Goal: Information Seeking & Learning: Learn about a topic

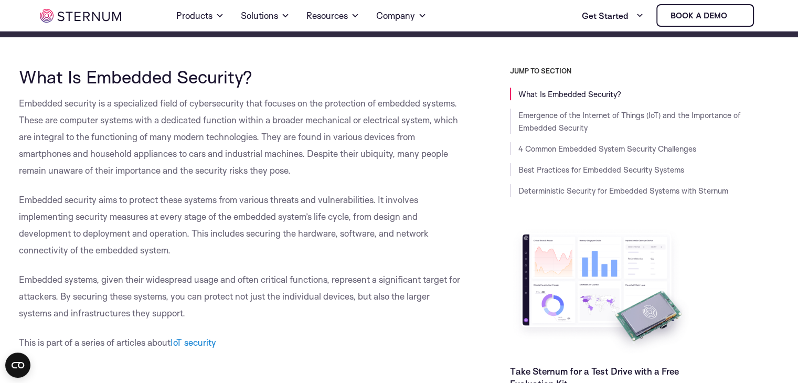
scroll to position [227, 0]
click at [203, 201] on span "Embedded security aims to protect these systems from various threats and vulner…" at bounding box center [224, 224] width 410 height 61
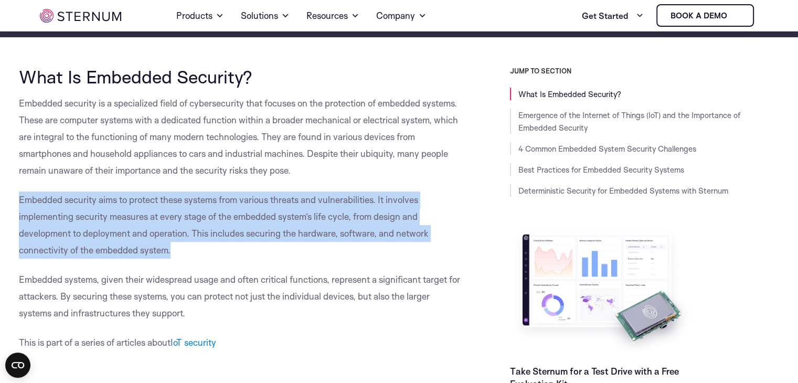
click at [203, 201] on span "Embedded security aims to protect these systems from various threats and vulner…" at bounding box center [224, 224] width 410 height 61
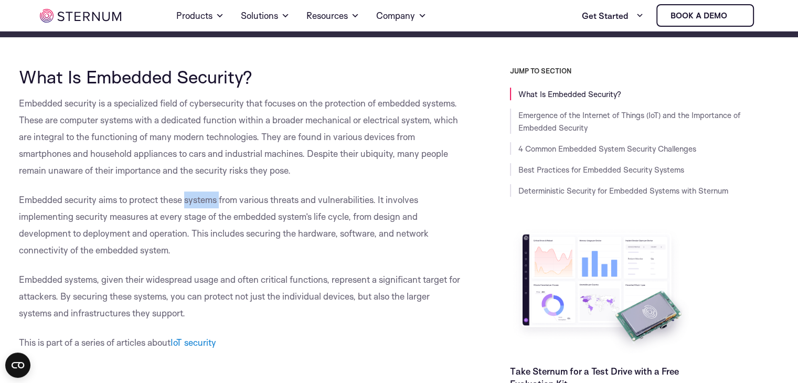
click at [203, 201] on span "Embedded security aims to protect these systems from various threats and vulner…" at bounding box center [224, 224] width 410 height 61
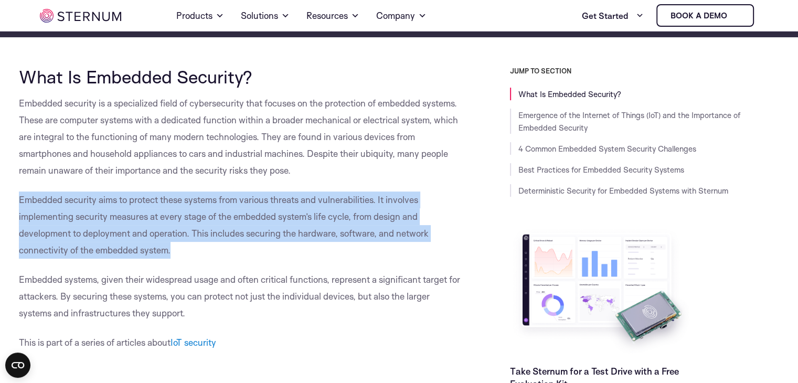
click at [203, 201] on span "Embedded security aims to protect these systems from various threats and vulner…" at bounding box center [224, 224] width 410 height 61
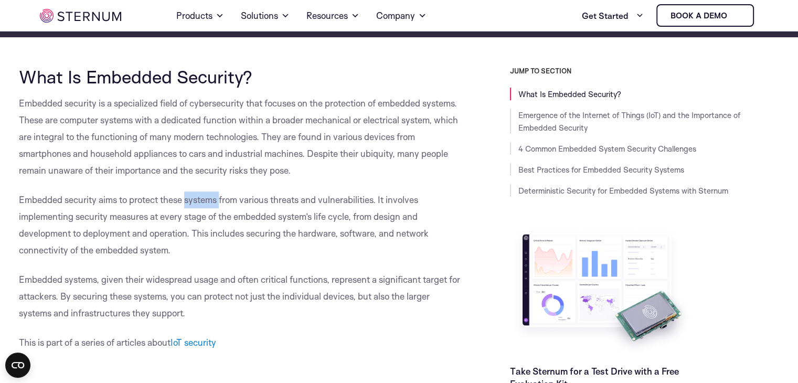
click at [203, 201] on span "Embedded security aims to protect these systems from various threats and vulner…" at bounding box center [224, 224] width 410 height 61
click at [55, 221] on p "Embedded security aims to protect these systems from various threats and vulner…" at bounding box center [241, 224] width 444 height 67
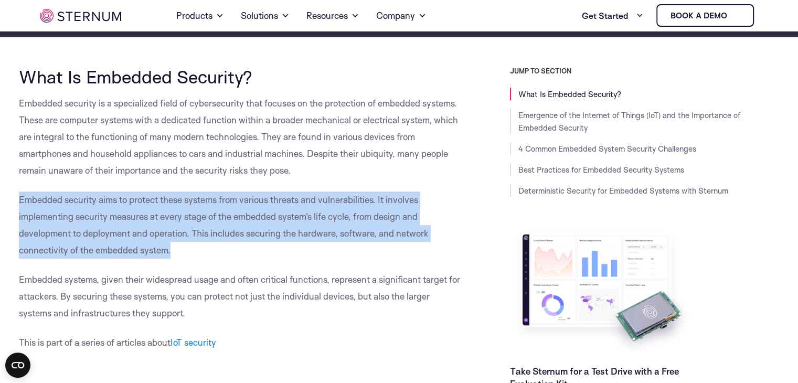
click at [55, 221] on p "Embedded security aims to protect these systems from various threats and vulner…" at bounding box center [241, 224] width 444 height 67
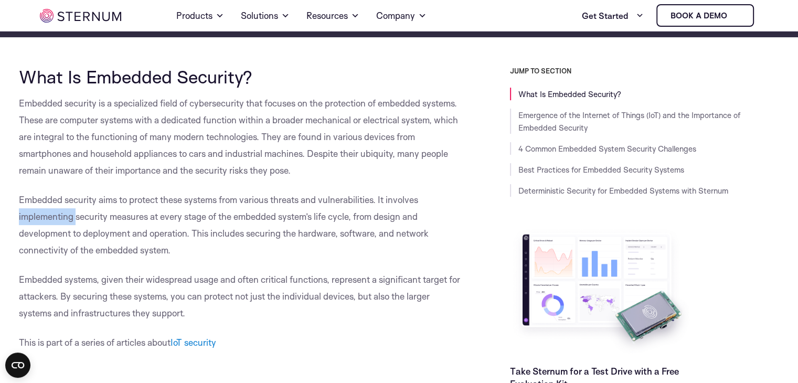
click at [55, 221] on p "Embedded security aims to protect these systems from various threats and vulner…" at bounding box center [241, 224] width 444 height 67
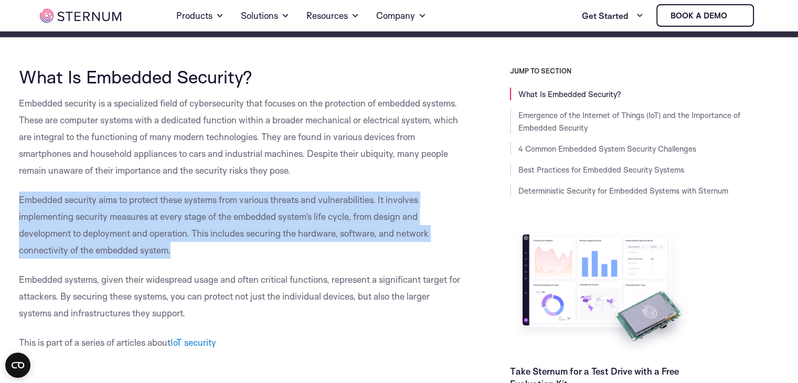
click at [55, 221] on p "Embedded security aims to protect these systems from various threats and vulner…" at bounding box center [241, 224] width 444 height 67
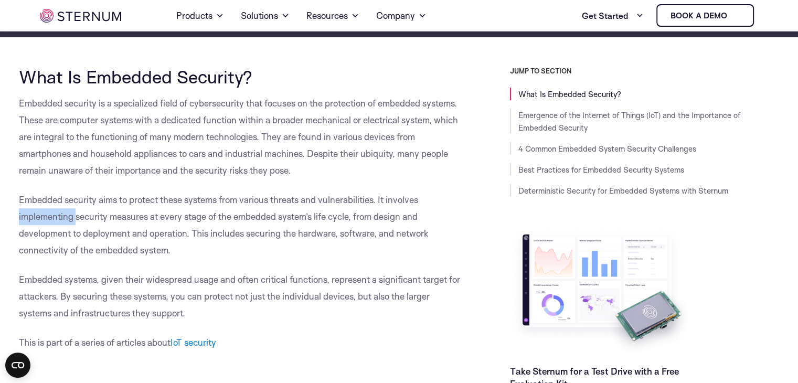
click at [55, 221] on p "Embedded security aims to protect these systems from various threats and vulner…" at bounding box center [241, 224] width 444 height 67
click at [254, 219] on span "Embedded security aims to protect these systems from various threats and vulner…" at bounding box center [224, 224] width 410 height 61
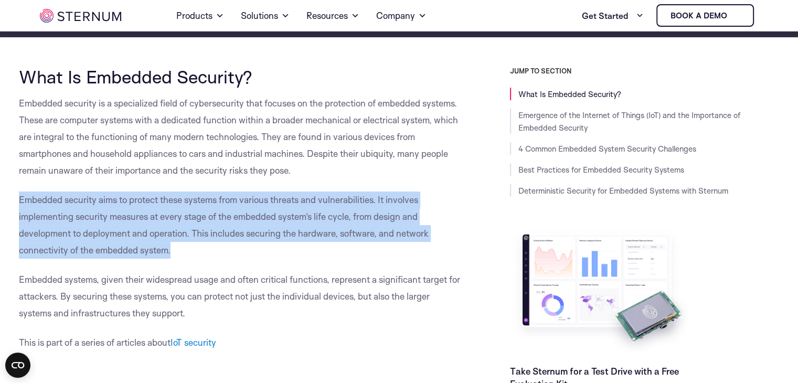
click at [254, 219] on span "Embedded security aims to protect these systems from various threats and vulner…" at bounding box center [224, 224] width 410 height 61
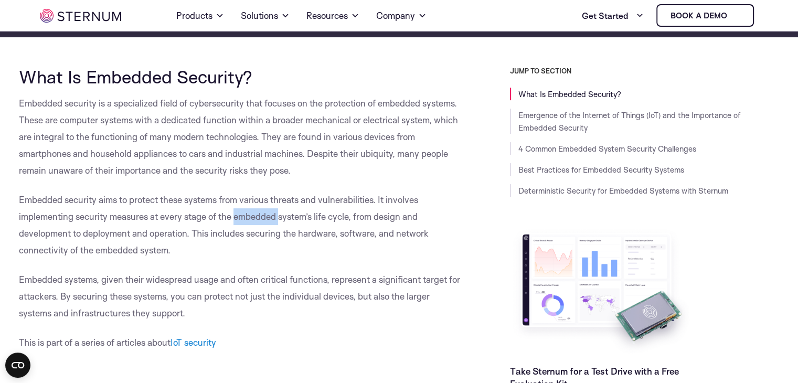
click at [254, 219] on span "Embedded security aims to protect these systems from various threats and vulner…" at bounding box center [224, 224] width 410 height 61
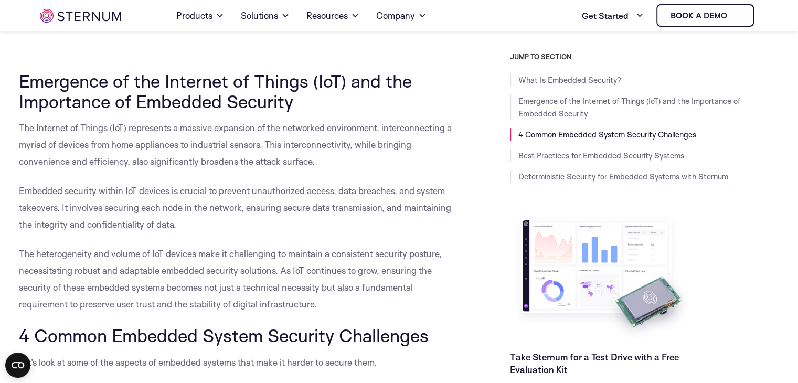
scroll to position [550, 0]
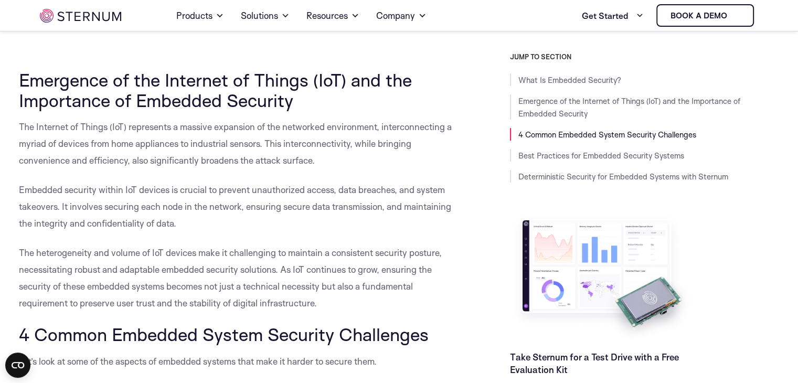
click at [138, 125] on span "The Internet of Things (IoT) represents a massive expansion of the networked en…" at bounding box center [235, 143] width 433 height 45
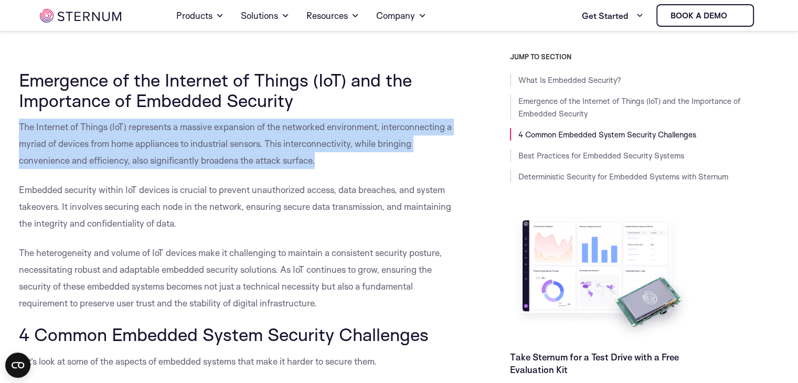
click at [138, 125] on span "The Internet of Things (IoT) represents a massive expansion of the networked en…" at bounding box center [235, 143] width 433 height 45
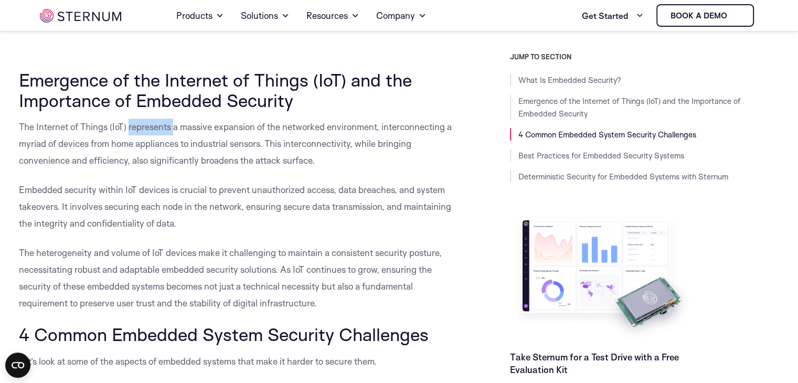
click at [138, 125] on span "The Internet of Things (IoT) represents a massive expansion of the networked en…" at bounding box center [235, 143] width 433 height 45
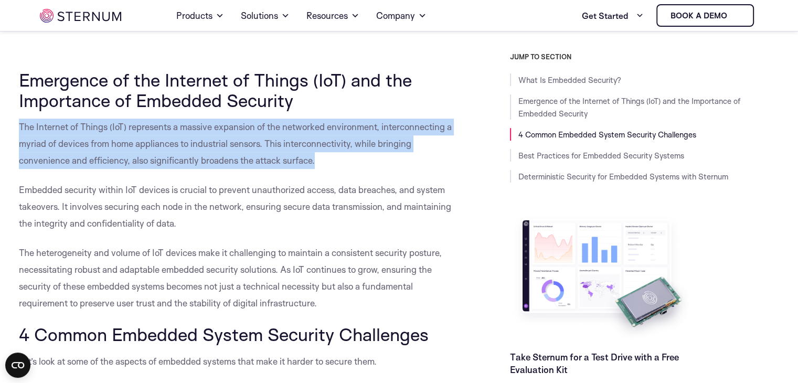
click at [138, 125] on span "The Internet of Things (IoT) represents a massive expansion of the networked en…" at bounding box center [235, 143] width 433 height 45
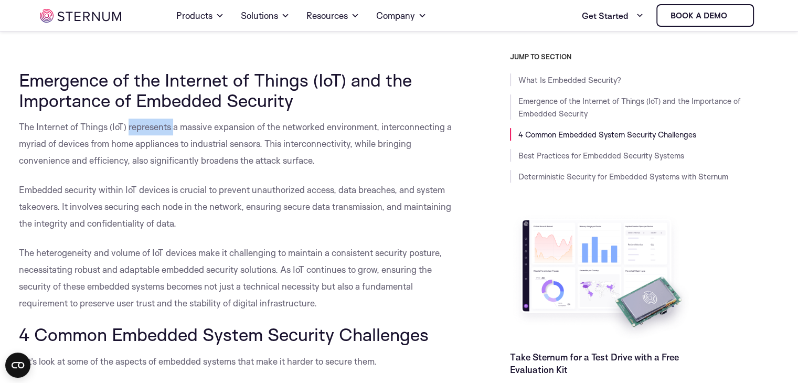
click at [138, 125] on span "The Internet of Things (IoT) represents a massive expansion of the networked en…" at bounding box center [235, 143] width 433 height 45
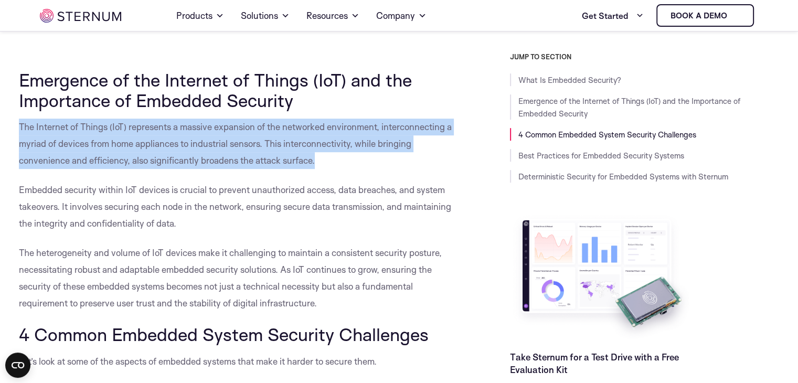
click at [138, 125] on span "The Internet of Things (IoT) represents a massive expansion of the networked en…" at bounding box center [235, 143] width 433 height 45
click at [115, 142] on span "The Internet of Things (IoT) represents a massive expansion of the networked en…" at bounding box center [235, 143] width 433 height 45
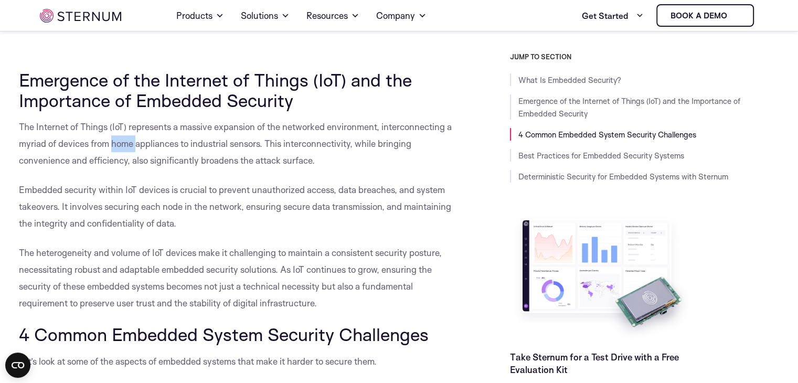
click at [115, 142] on span "The Internet of Things (IoT) represents a massive expansion of the networked en…" at bounding box center [235, 143] width 433 height 45
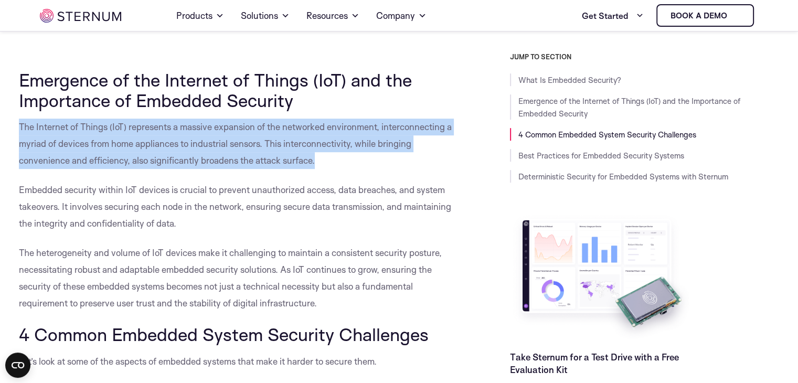
click at [115, 142] on span "The Internet of Things (IoT) represents a massive expansion of the networked en…" at bounding box center [235, 143] width 433 height 45
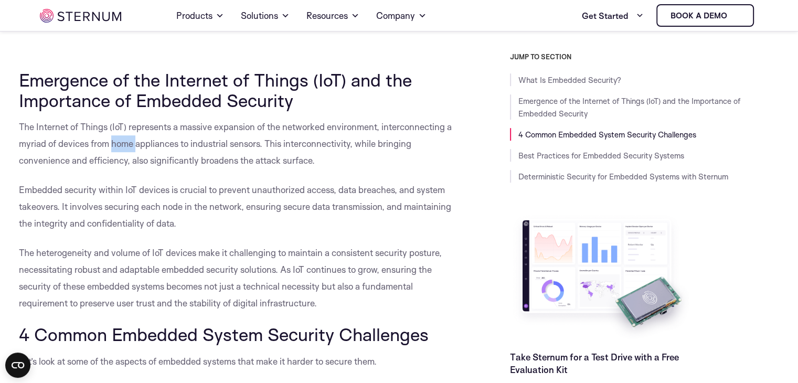
click at [115, 142] on span "The Internet of Things (IoT) represents a massive expansion of the networked en…" at bounding box center [235, 143] width 433 height 45
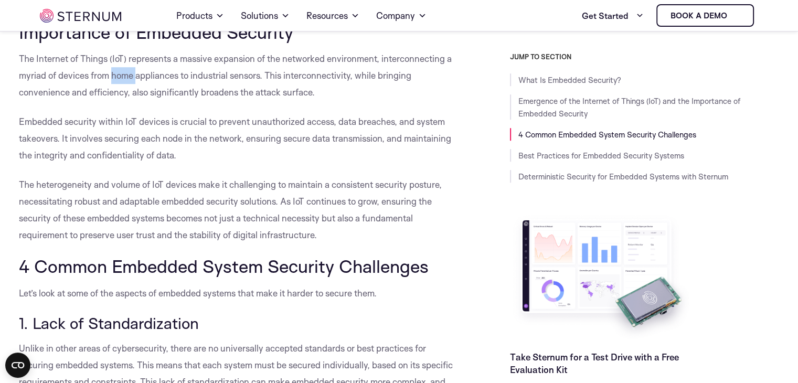
scroll to position [627, 0]
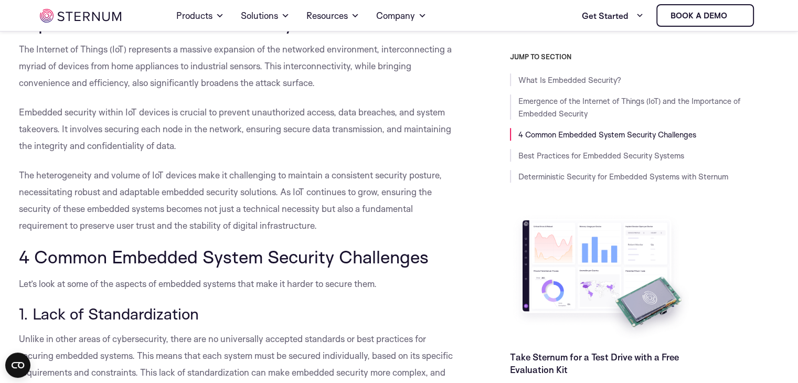
click at [296, 196] on span "The heterogeneity and volume of IoT devices make it challenging to maintain a c…" at bounding box center [230, 199] width 423 height 61
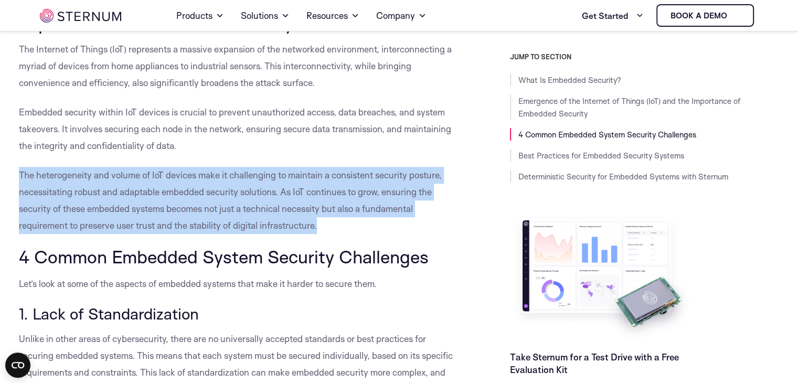
click at [296, 196] on span "The heterogeneity and volume of IoT devices make it challenging to maintain a c…" at bounding box center [230, 199] width 423 height 61
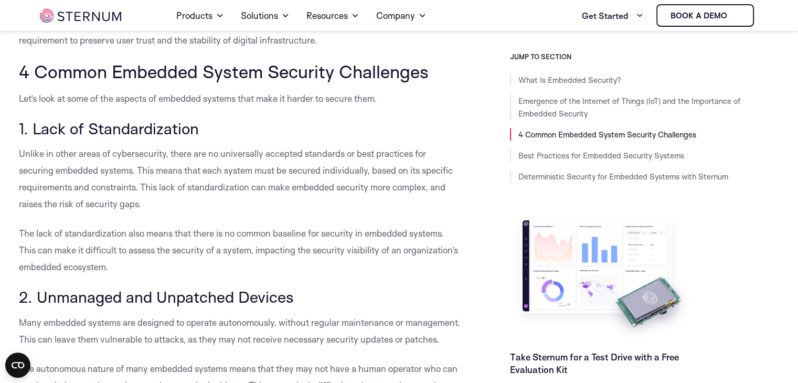
scroll to position [813, 0]
click at [136, 136] on span "1. Lack of Standardization" at bounding box center [109, 127] width 180 height 19
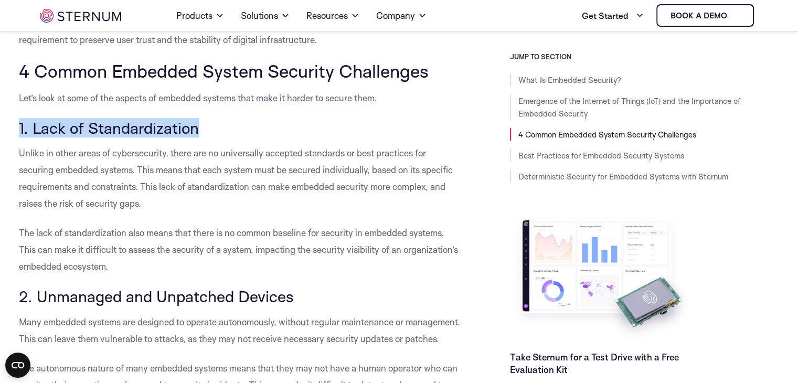
click at [136, 136] on span "1. Lack of Standardization" at bounding box center [109, 127] width 180 height 19
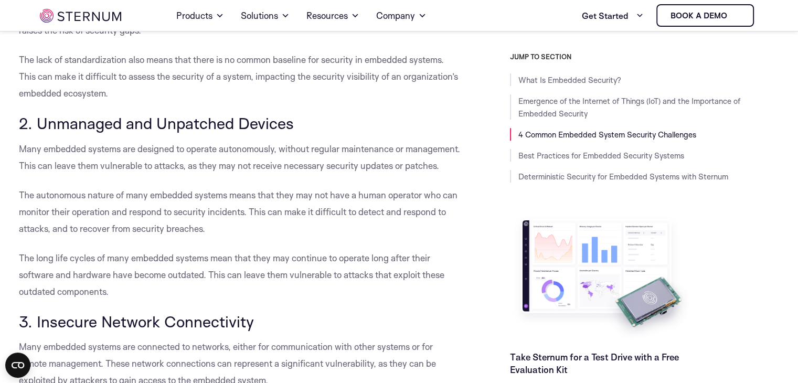
scroll to position [986, 0]
click at [178, 141] on p "Many embedded systems are designed to operate autonomously, without regular mai…" at bounding box center [241, 157] width 444 height 34
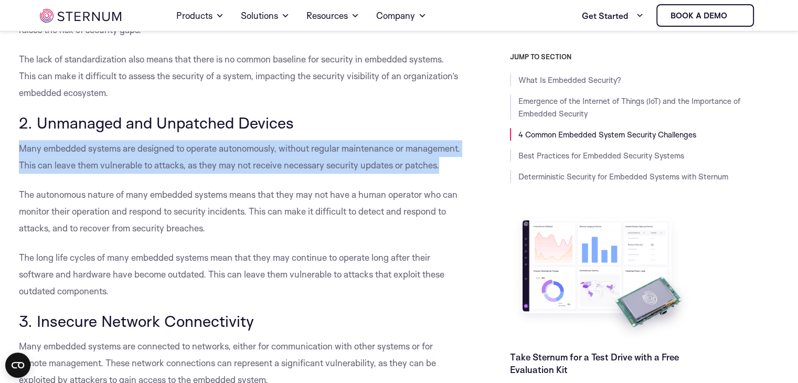
click at [178, 141] on p "Many embedded systems are designed to operate autonomously, without regular mai…" at bounding box center [241, 157] width 444 height 34
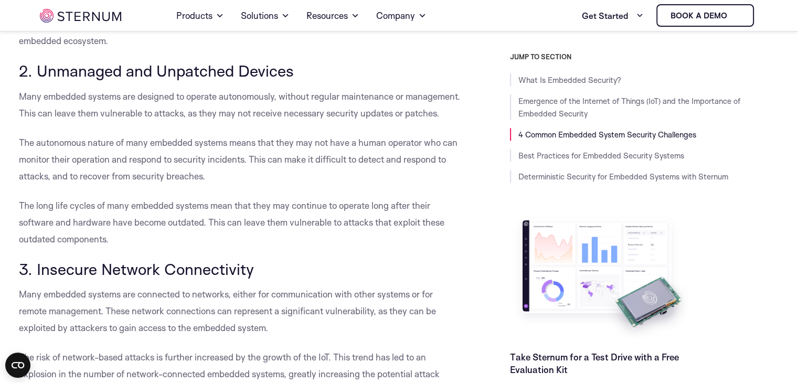
scroll to position [1039, 0]
click at [372, 177] on span "The autonomous nature of many embedded systems means that they may not have a h…" at bounding box center [238, 158] width 438 height 45
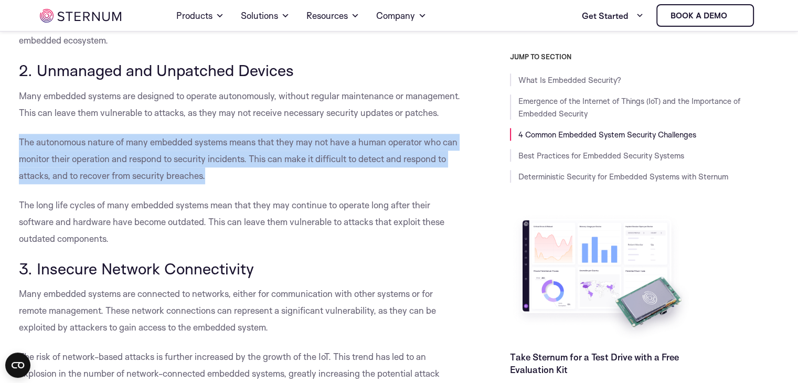
click at [372, 177] on span "The autonomous nature of many embedded systems means that they may not have a h…" at bounding box center [238, 158] width 438 height 45
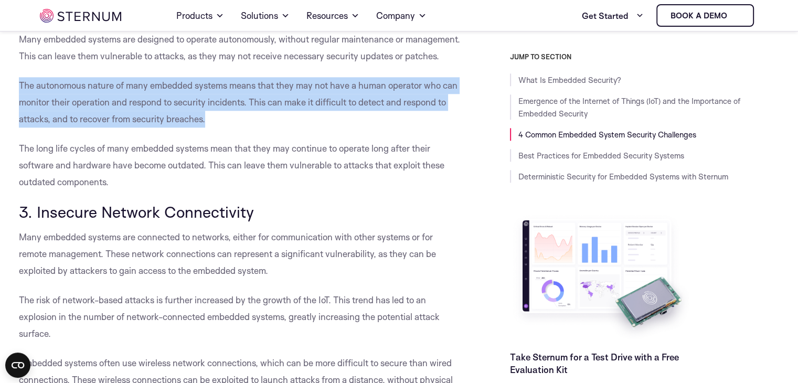
scroll to position [1100, 0]
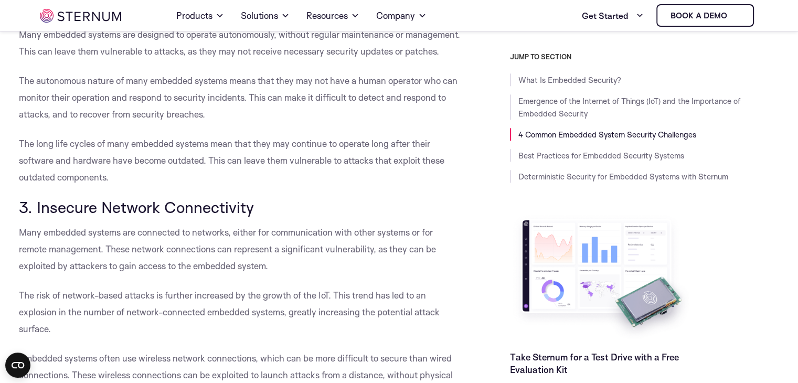
click at [71, 163] on span "The long life cycles of many embedded systems mean that they may continue to op…" at bounding box center [231, 160] width 425 height 45
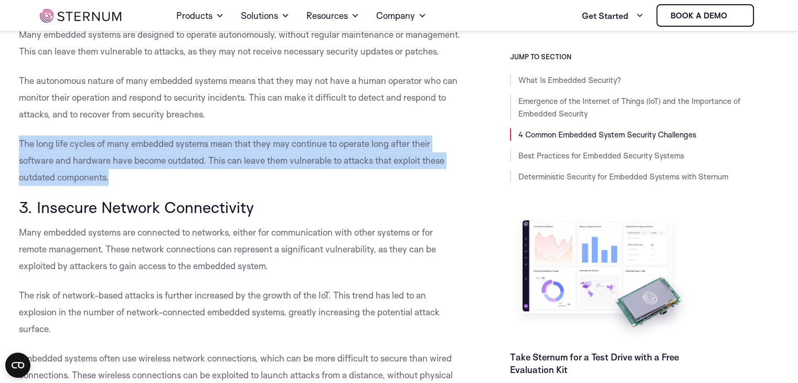
click at [71, 163] on span "The long life cycles of many embedded systems mean that they may continue to op…" at bounding box center [231, 160] width 425 height 45
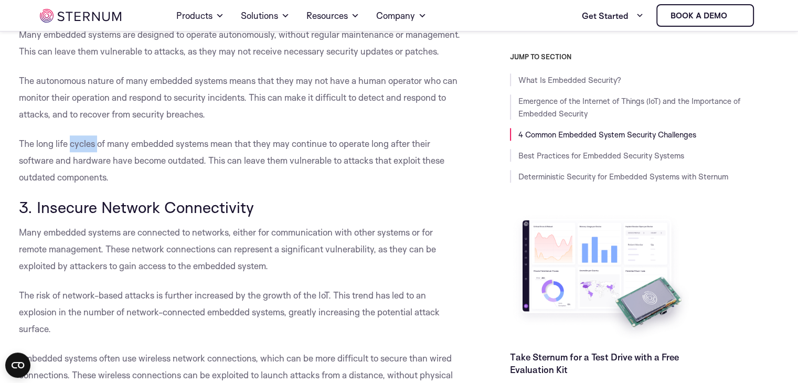
click at [71, 163] on span "The long life cycles of many embedded systems mean that they may continue to op…" at bounding box center [231, 160] width 425 height 45
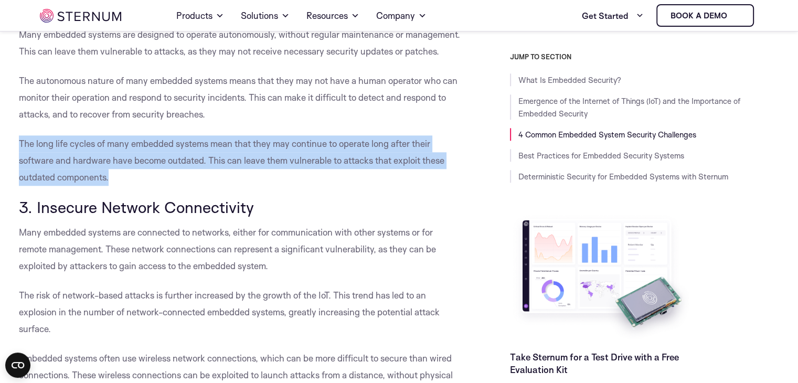
click at [71, 163] on span "The long life cycles of many embedded systems mean that they may continue to op…" at bounding box center [231, 160] width 425 height 45
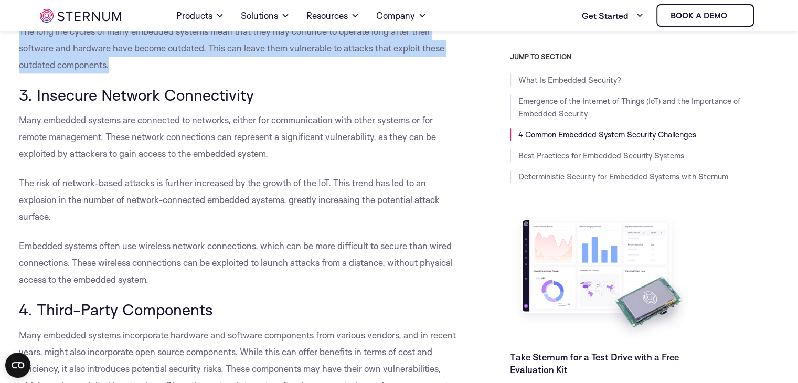
scroll to position [1215, 0]
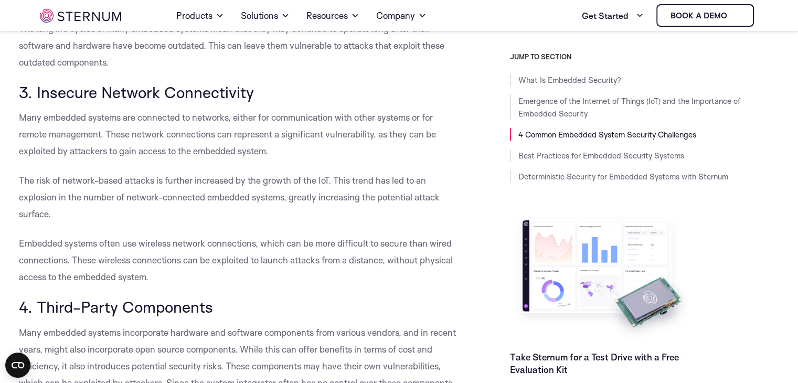
click at [174, 125] on p "Many embedded systems are connected to networks, either for communication with …" at bounding box center [241, 134] width 444 height 50
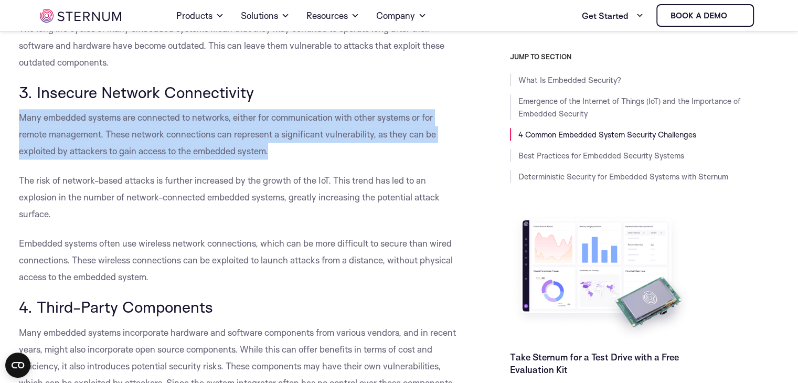
click at [174, 125] on p "Many embedded systems are connected to networks, either for communication with …" at bounding box center [241, 134] width 444 height 50
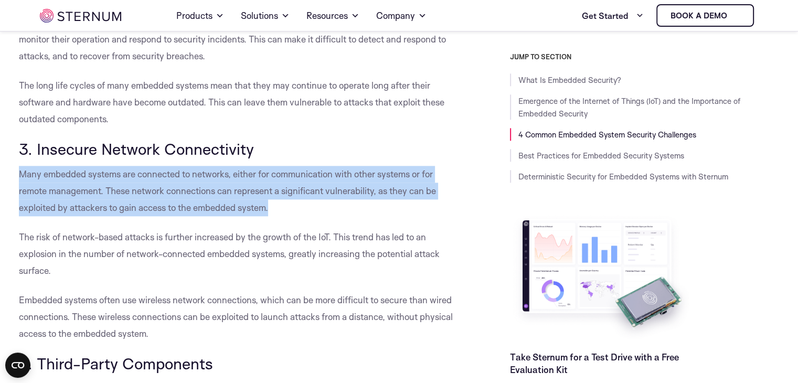
scroll to position [1159, 0]
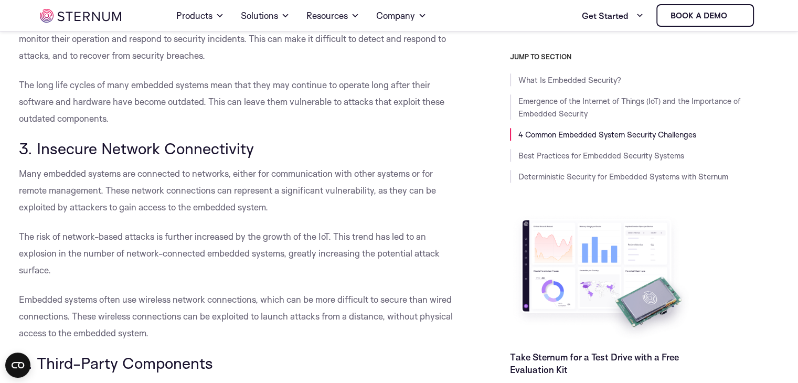
click at [315, 120] on span "The long life cycles of many embedded systems mean that they may continue to op…" at bounding box center [231, 101] width 425 height 45
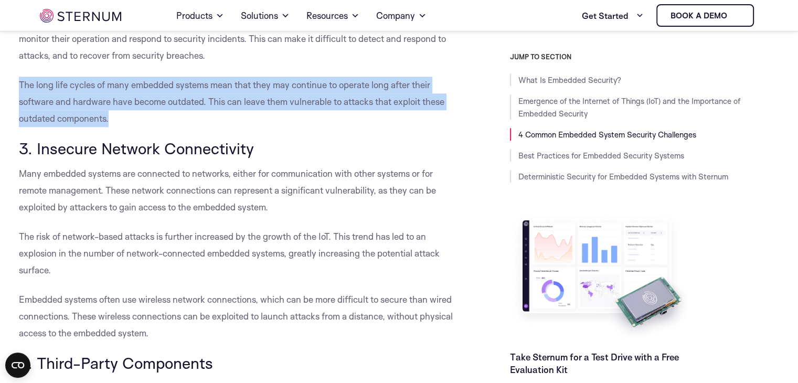
click at [315, 120] on span "The long life cycles of many embedded systems mean that they may continue to op…" at bounding box center [231, 101] width 425 height 45
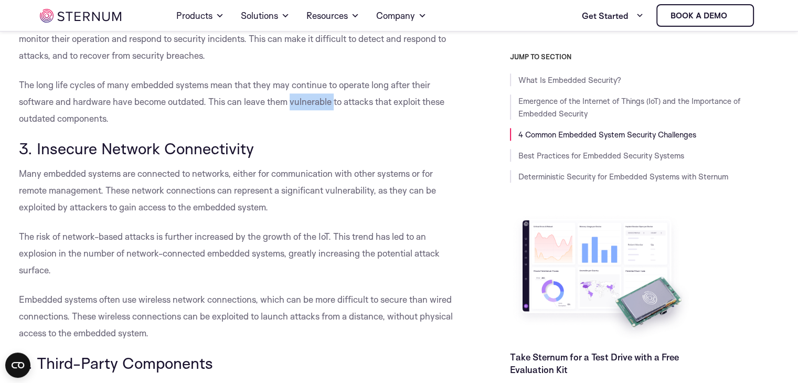
click at [315, 120] on span "The long life cycles of many embedded systems mean that they may continue to op…" at bounding box center [231, 101] width 425 height 45
click at [79, 124] on span "The long life cycles of many embedded systems mean that they may continue to op…" at bounding box center [231, 101] width 425 height 45
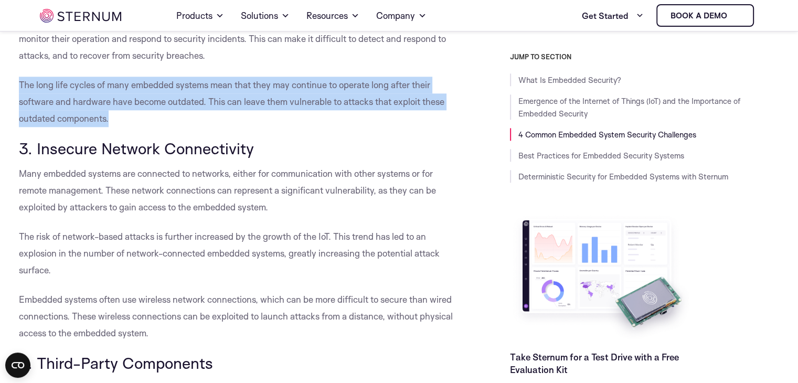
click at [79, 124] on span "The long life cycles of many embedded systems mean that they may continue to op…" at bounding box center [231, 101] width 425 height 45
click at [300, 99] on span "The long life cycles of many embedded systems mean that they may continue to op…" at bounding box center [231, 101] width 425 height 45
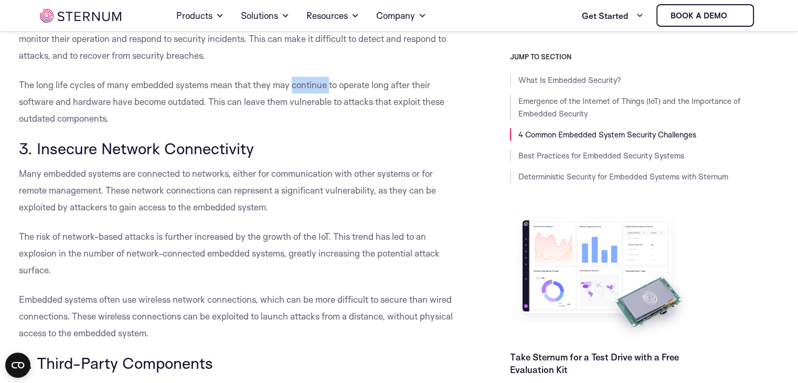
click at [300, 99] on span "The long life cycles of many embedded systems mean that they may continue to op…" at bounding box center [231, 101] width 425 height 45
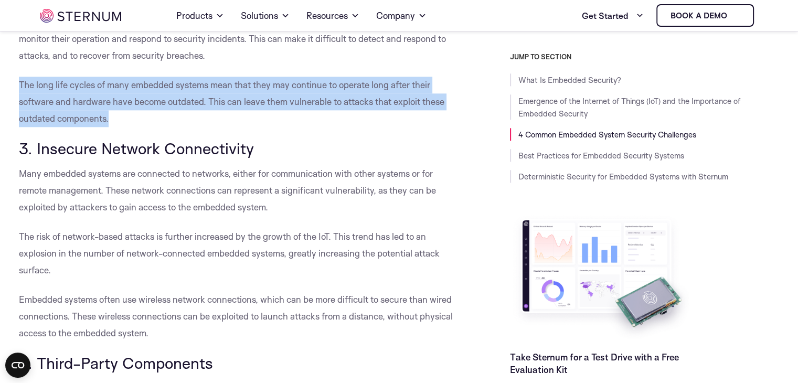
click at [300, 99] on span "The long life cycles of many embedded systems mean that they may continue to op…" at bounding box center [231, 101] width 425 height 45
click at [53, 99] on span "The long life cycles of many embedded systems mean that they may continue to op…" at bounding box center [231, 101] width 425 height 45
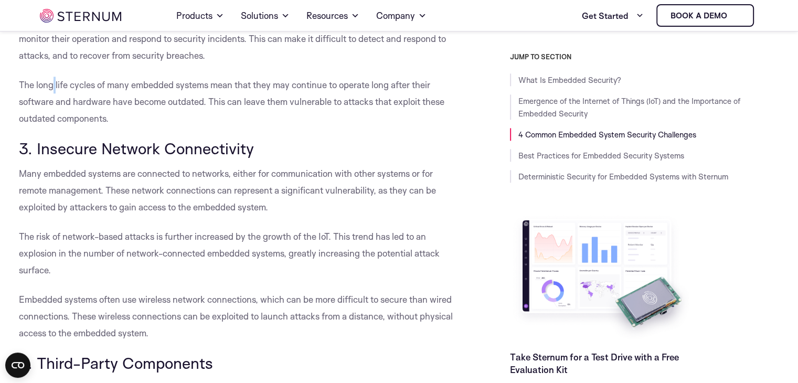
click at [53, 99] on span "The long life cycles of many embedded systems mean that they may continue to op…" at bounding box center [231, 101] width 425 height 45
click at [177, 118] on span "The long life cycles of many embedded systems mean that they may continue to op…" at bounding box center [231, 101] width 425 height 45
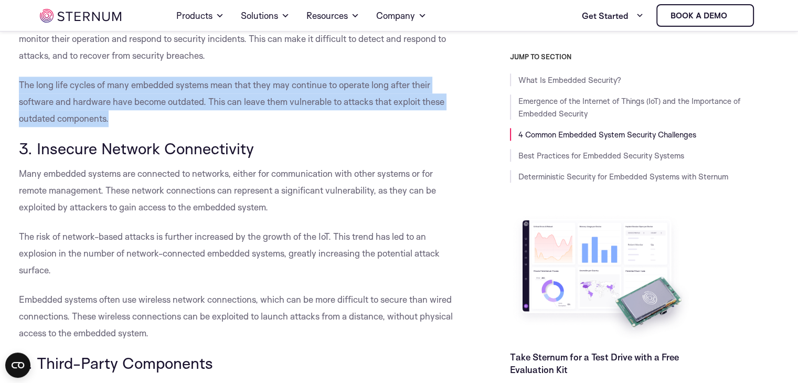
click at [177, 118] on span "The long life cycles of many embedded systems mean that they may continue to op…" at bounding box center [231, 101] width 425 height 45
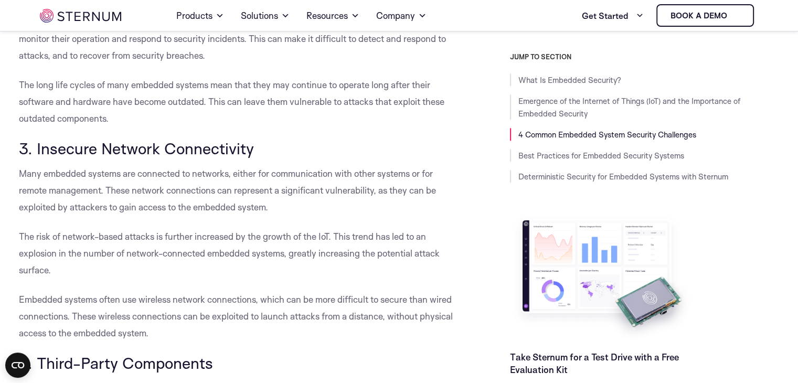
click at [183, 204] on span "Many embedded systems are connected to networks, either for communication with …" at bounding box center [227, 190] width 417 height 45
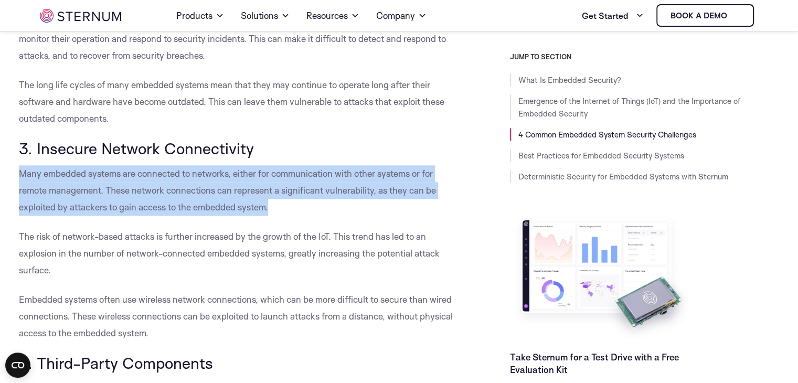
click at [183, 204] on span "Many embedded systems are connected to networks, either for communication with …" at bounding box center [227, 190] width 417 height 45
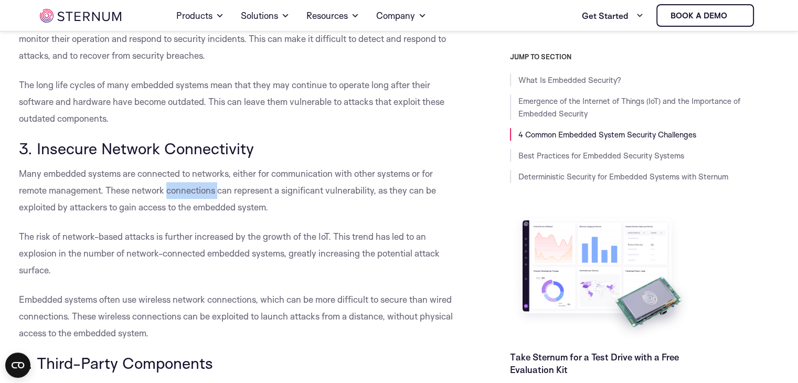
click at [183, 204] on span "Many embedded systems are connected to networks, either for communication with …" at bounding box center [227, 190] width 417 height 45
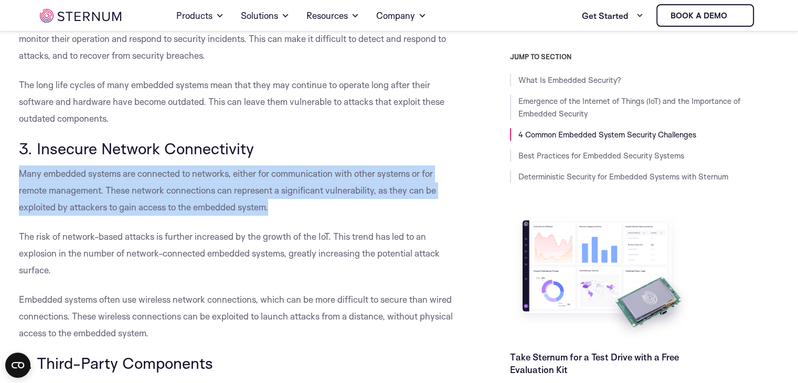
click at [183, 204] on span "Many embedded systems are connected to networks, either for communication with …" at bounding box center [227, 190] width 417 height 45
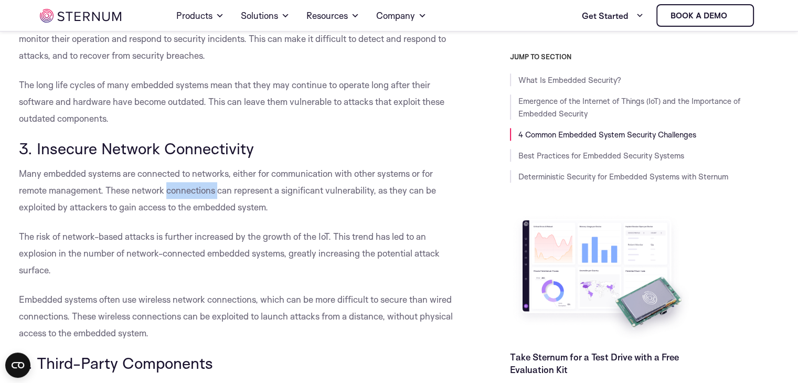
click at [183, 204] on span "Many embedded systems are connected to networks, either for communication with …" at bounding box center [227, 190] width 417 height 45
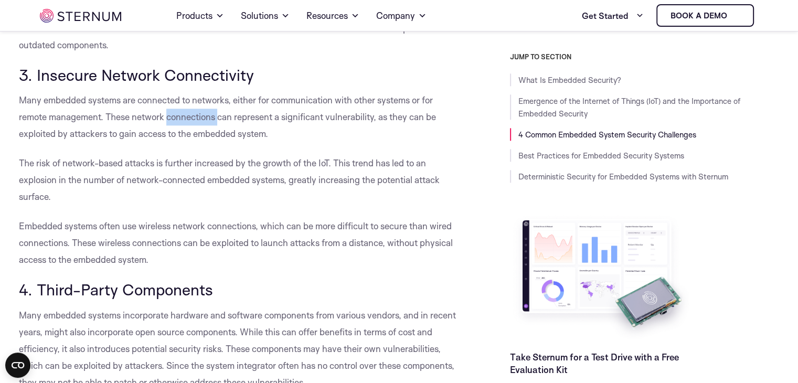
scroll to position [1233, 0]
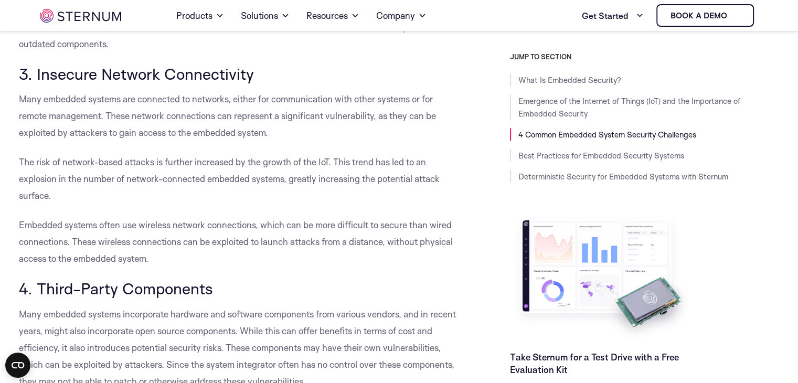
click at [218, 180] on span "The risk of network-based attacks is further increased by the growth of the IoT…" at bounding box center [229, 178] width 421 height 45
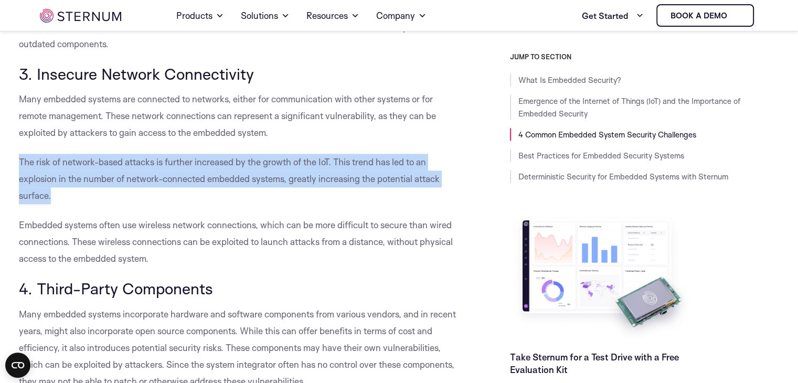
click at [218, 180] on span "The risk of network-based attacks is further increased by the growth of the IoT…" at bounding box center [229, 178] width 421 height 45
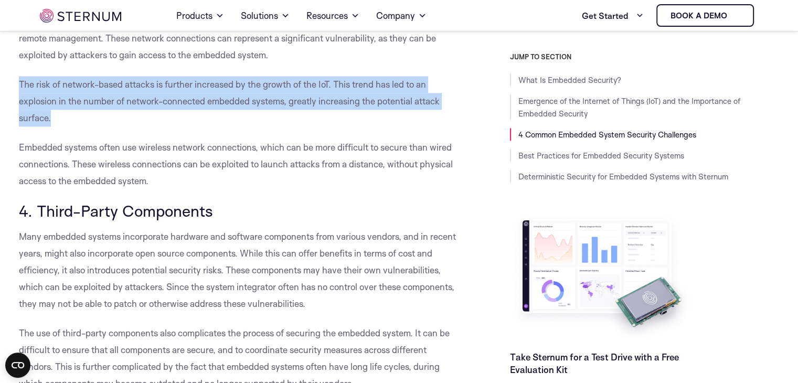
scroll to position [1312, 0]
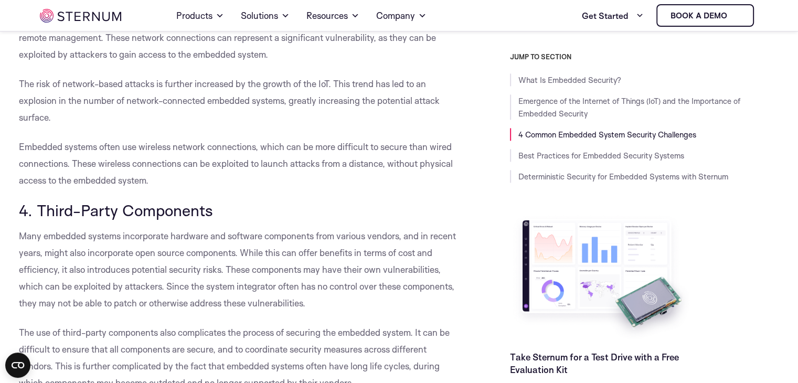
click at [223, 164] on span "Embedded systems often use wireless network connections, which can be more diff…" at bounding box center [236, 163] width 434 height 45
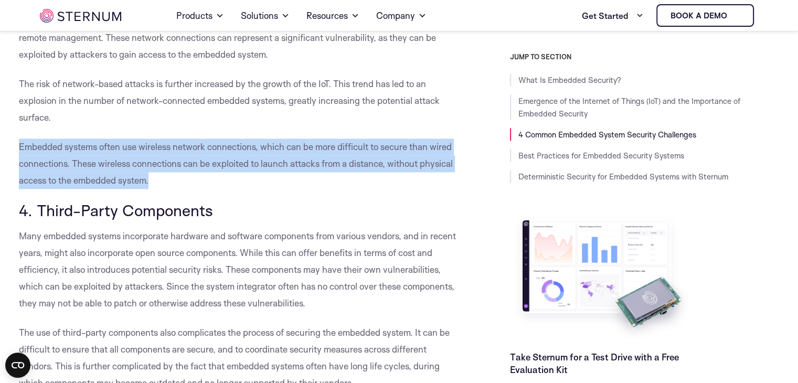
click at [223, 164] on span "Embedded systems often use wireless network connections, which can be more diff…" at bounding box center [236, 163] width 434 height 45
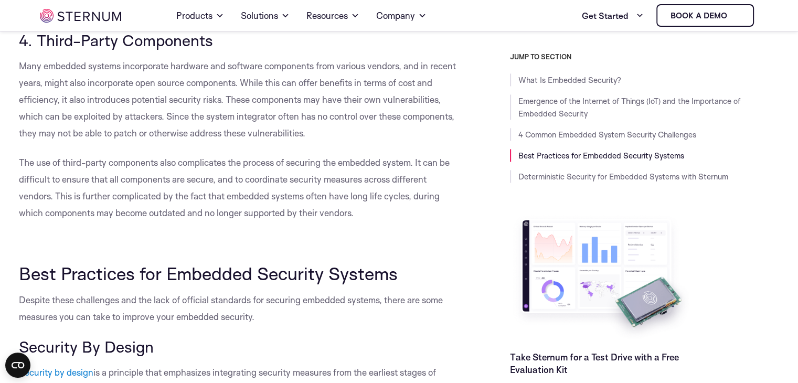
scroll to position [1482, 0]
click at [108, 135] on span "Many embedded systems incorporate hardware and software components from various…" at bounding box center [237, 99] width 437 height 78
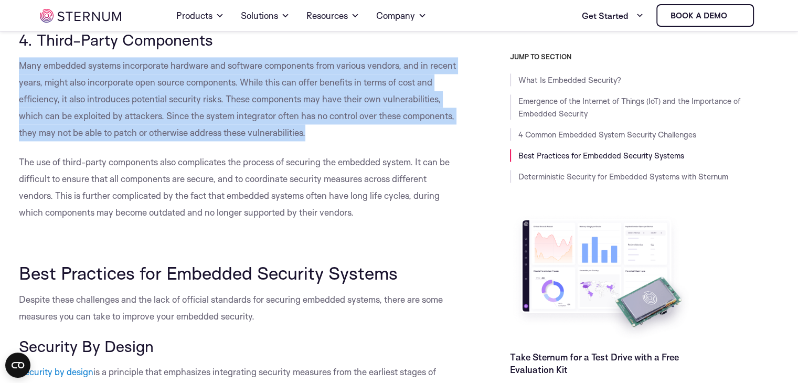
click at [108, 135] on span "Many embedded systems incorporate hardware and software components from various…" at bounding box center [237, 99] width 437 height 78
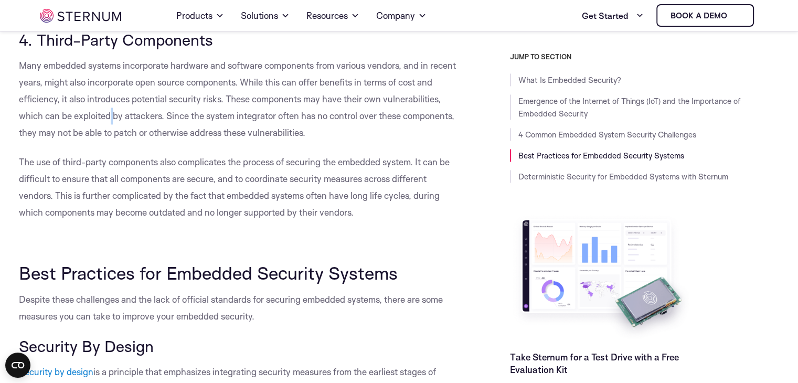
click at [108, 135] on span "Many embedded systems incorporate hardware and software components from various…" at bounding box center [237, 99] width 437 height 78
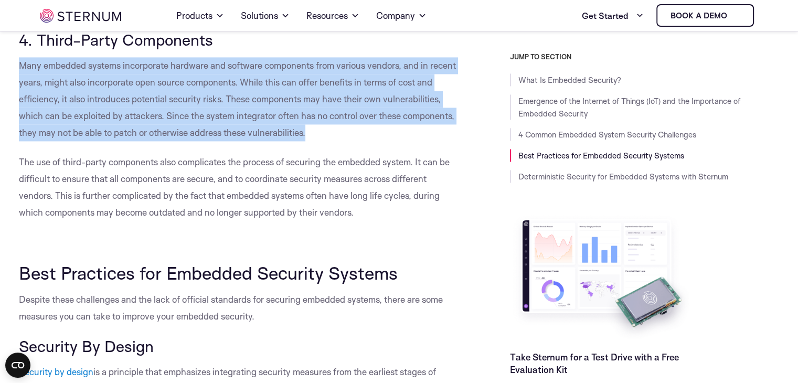
click at [108, 135] on span "Many embedded systems incorporate hardware and software components from various…" at bounding box center [237, 99] width 437 height 78
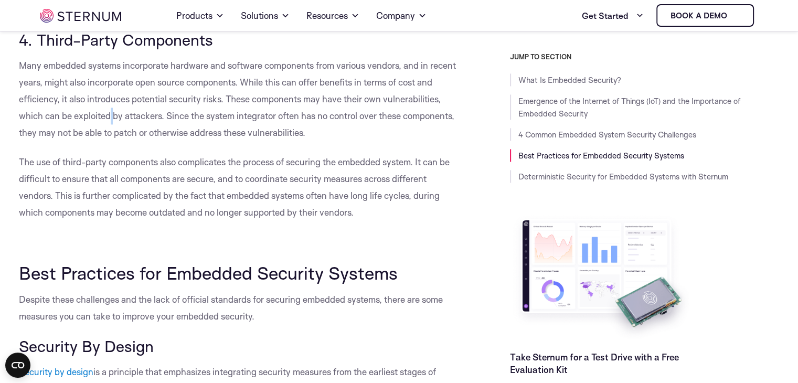
click at [108, 135] on span "Many embedded systems incorporate hardware and software components from various…" at bounding box center [237, 99] width 437 height 78
click at [299, 138] on span "Many embedded systems incorporate hardware and software components from various…" at bounding box center [237, 99] width 437 height 78
click at [338, 128] on span "Many embedded systems incorporate hardware and software components from various…" at bounding box center [237, 99] width 437 height 78
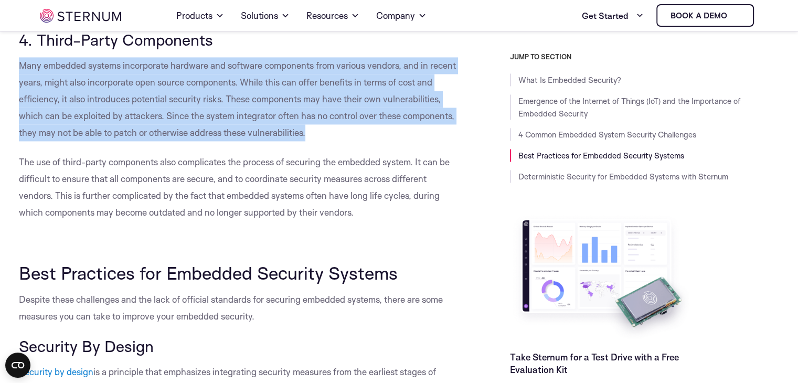
click at [338, 128] on span "Many embedded systems incorporate hardware and software components from various…" at bounding box center [237, 99] width 437 height 78
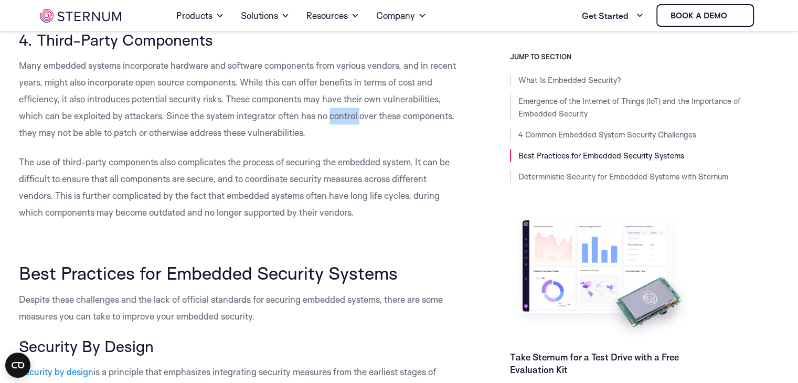
click at [338, 128] on span "Many embedded systems incorporate hardware and software components from various…" at bounding box center [237, 99] width 437 height 78
click at [78, 141] on p "Many embedded systems incorporate hardware and software components from various…" at bounding box center [241, 99] width 444 height 84
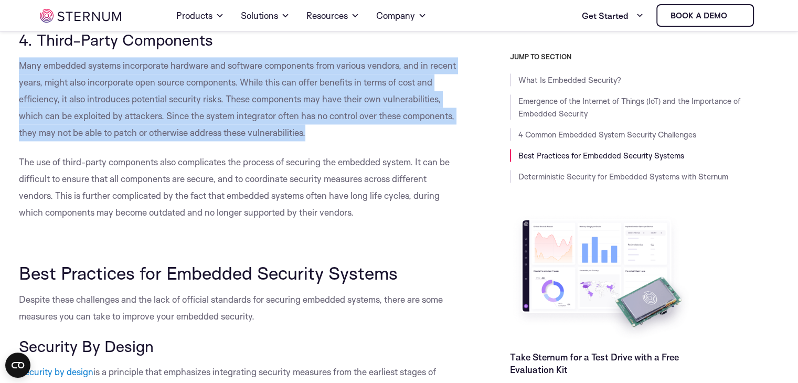
click at [78, 141] on p "Many embedded systems incorporate hardware and software components from various…" at bounding box center [241, 99] width 444 height 84
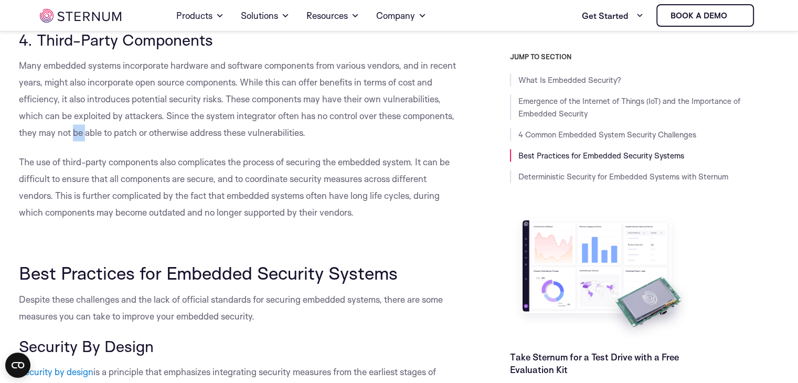
click at [78, 141] on p "Many embedded systems incorporate hardware and software components from various…" at bounding box center [241, 99] width 444 height 84
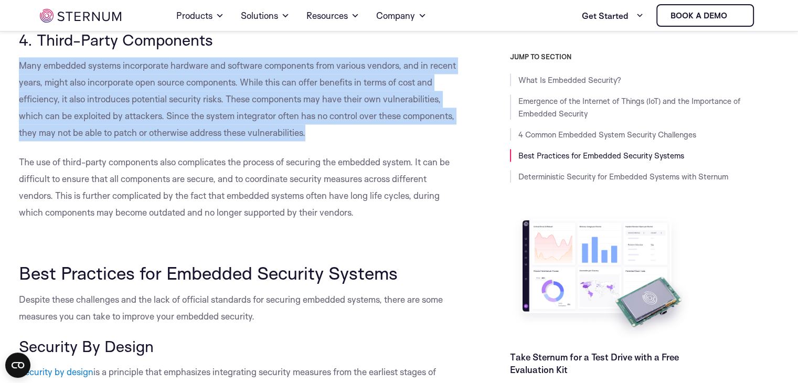
click at [78, 141] on p "Many embedded systems incorporate hardware and software components from various…" at bounding box center [241, 99] width 444 height 84
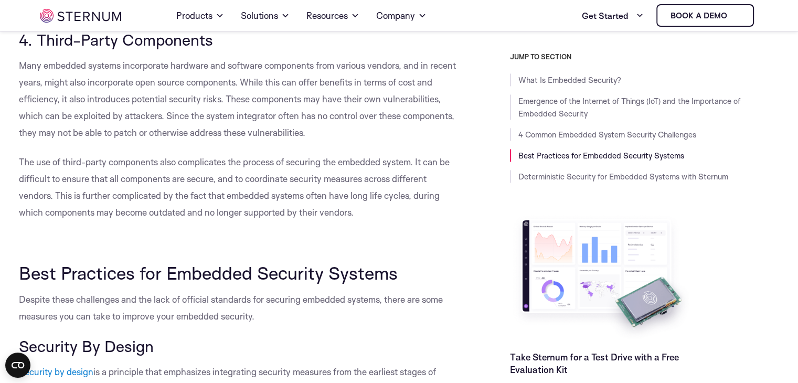
click at [27, 178] on span "The use of third-party components also complicates the process of securing the …" at bounding box center [234, 186] width 431 height 61
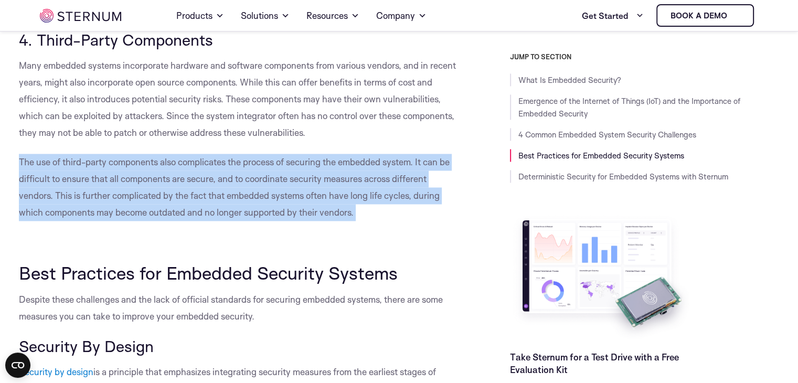
click at [27, 178] on span "The use of third-party components also complicates the process of securing the …" at bounding box center [234, 186] width 431 height 61
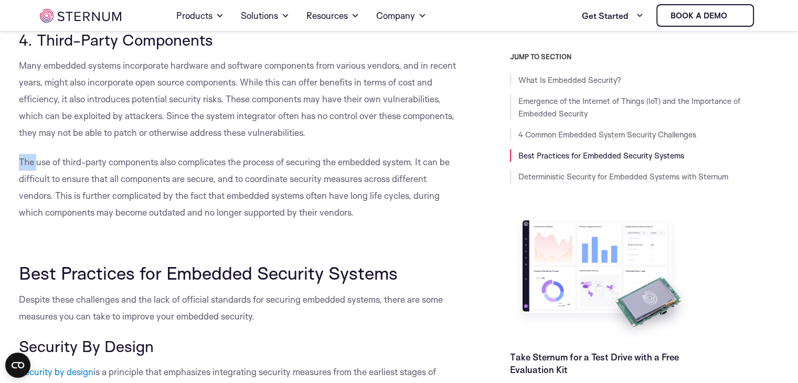
click at [27, 178] on span "The use of third-party components also complicates the process of securing the …" at bounding box center [234, 186] width 431 height 61
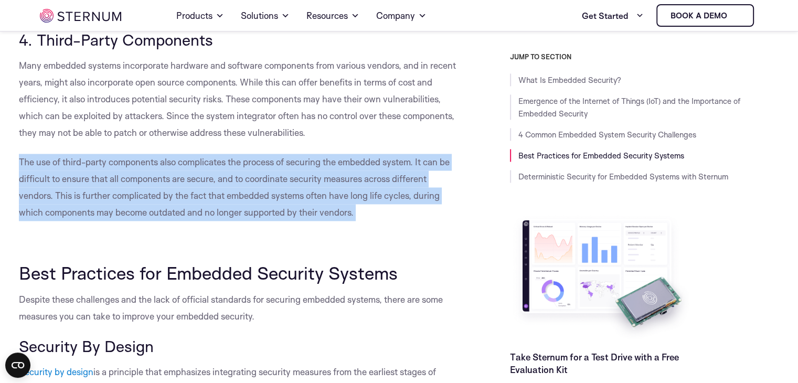
click at [27, 178] on span "The use of third-party components also complicates the process of securing the …" at bounding box center [234, 186] width 431 height 61
click at [200, 187] on p "The use of third-party components also complicates the process of securing the …" at bounding box center [241, 187] width 444 height 67
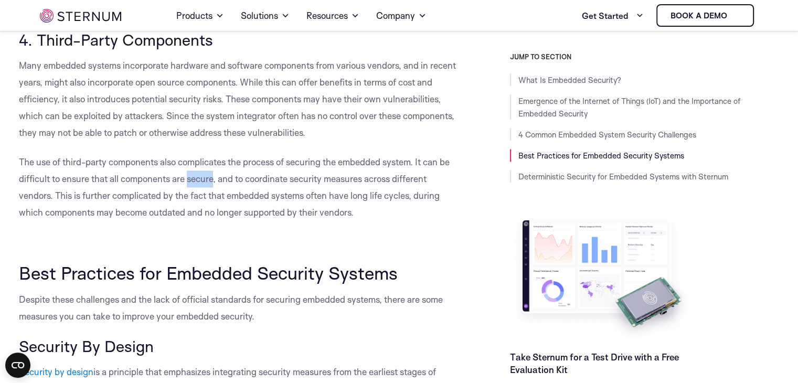
click at [200, 187] on p "The use of third-party components also complicates the process of securing the …" at bounding box center [241, 187] width 444 height 67
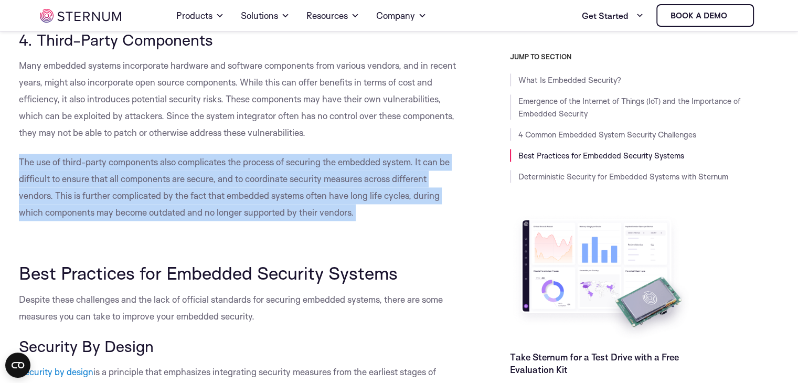
click at [200, 187] on p "The use of third-party components also complicates the process of securing the …" at bounding box center [241, 187] width 444 height 67
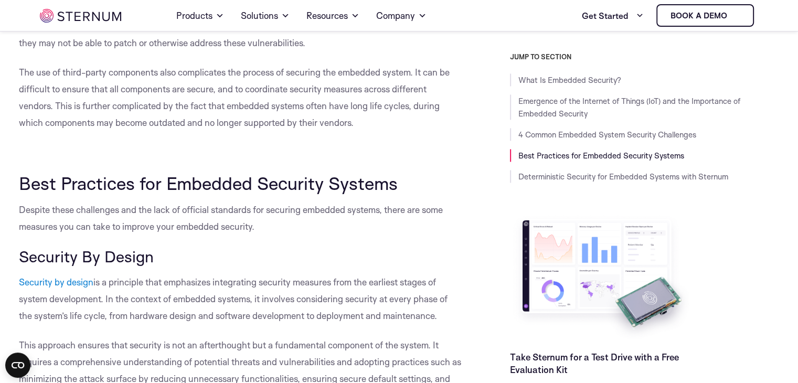
scroll to position [1573, 0]
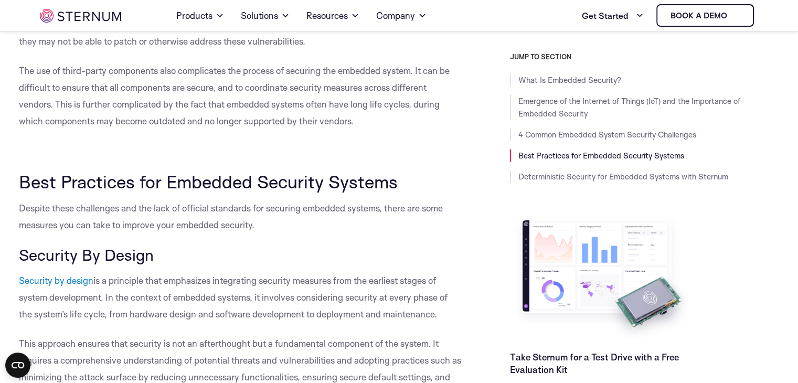
click at [157, 107] on span "The use of third-party components also complicates the process of securing the …" at bounding box center [234, 95] width 431 height 61
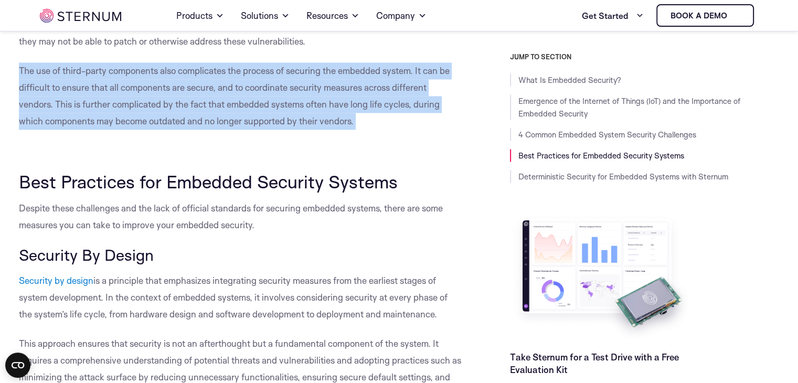
click at [157, 107] on span "The use of third-party components also complicates the process of securing the …" at bounding box center [234, 95] width 431 height 61
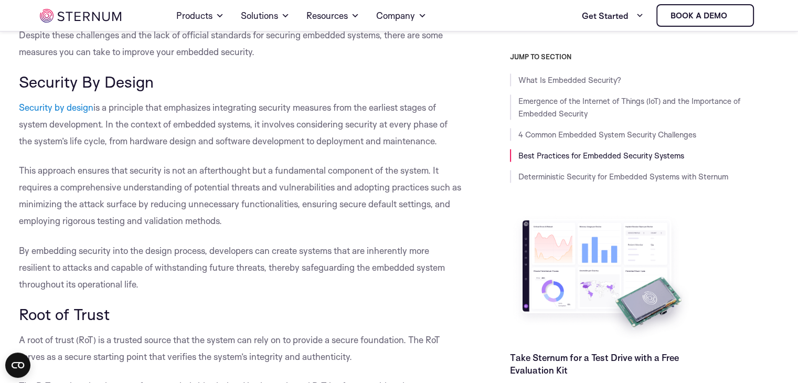
scroll to position [1747, 0]
click at [177, 124] on span "is a principle that emphasizes integrating security measures from the earliest …" at bounding box center [233, 123] width 428 height 45
click at [183, 148] on p "Security by design is a principle that emphasizes integrating security measures…" at bounding box center [241, 123] width 444 height 50
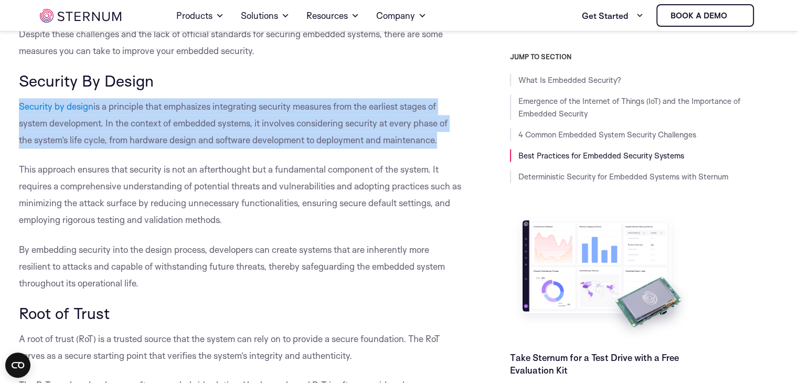
click at [183, 148] on p "Security by design is a principle that emphasizes integrating security measures…" at bounding box center [241, 123] width 444 height 50
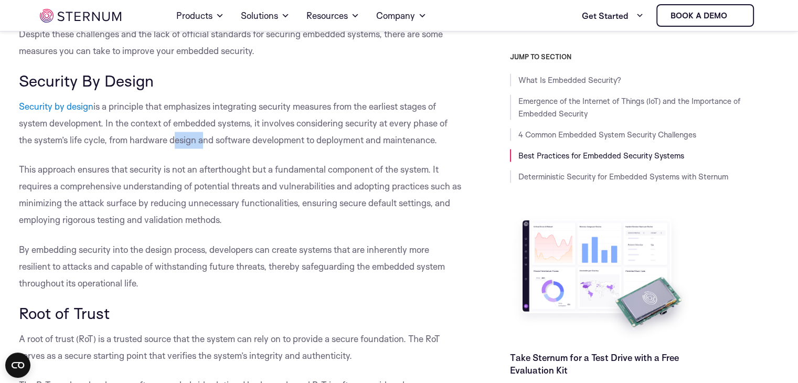
click at [183, 148] on p "Security by design is a principle that emphasizes integrating security measures…" at bounding box center [241, 123] width 444 height 50
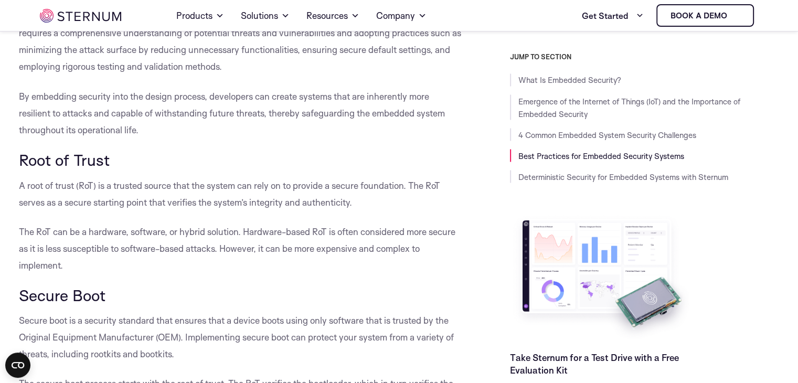
scroll to position [1902, 0]
click at [228, 202] on span "A root of trust (RoT) is a trusted source that the system can rely on to provid…" at bounding box center [229, 192] width 421 height 28
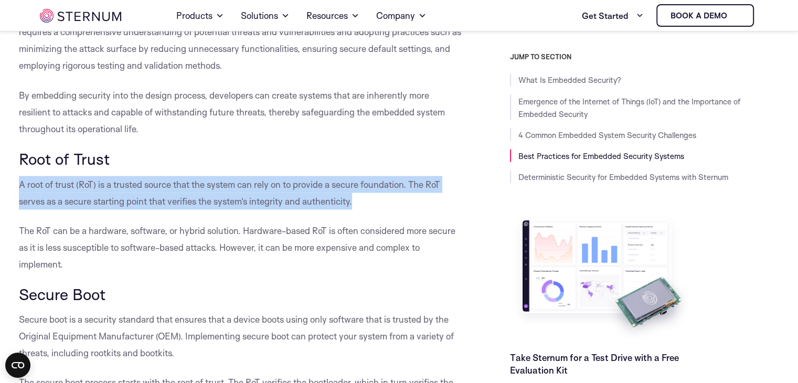
click at [228, 202] on span "A root of trust (RoT) is a trusted source that the system can rely on to provid…" at bounding box center [229, 192] width 421 height 28
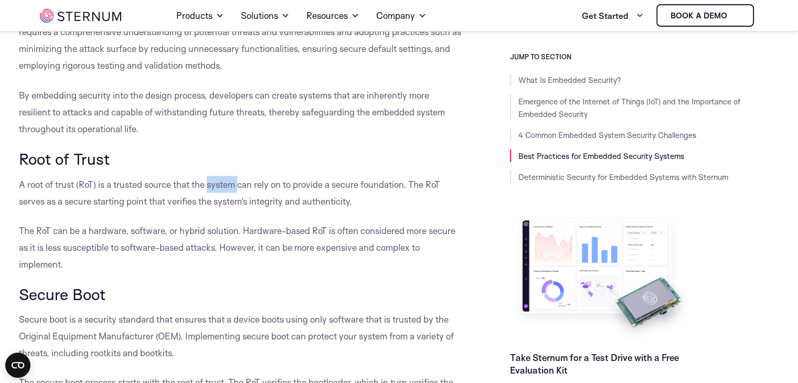
click at [228, 202] on span "A root of trust (RoT) is a trusted source that the system can rely on to provid…" at bounding box center [229, 192] width 421 height 28
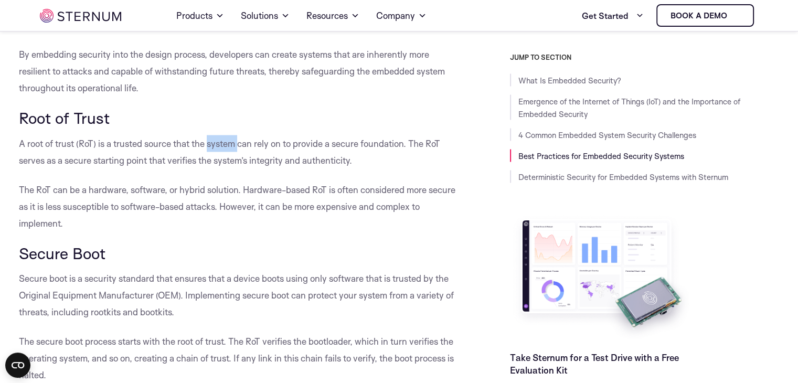
scroll to position [1943, 0]
click at [23, 165] on span "A root of trust (RoT) is a trusted source that the system can rely on to provid…" at bounding box center [229, 151] width 421 height 28
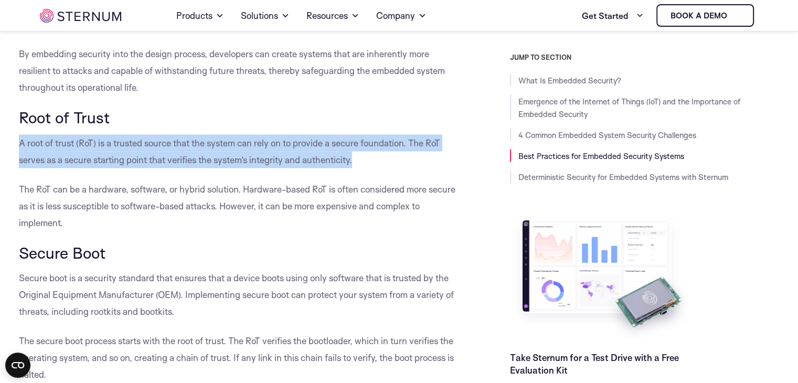
click at [23, 165] on span "A root of trust (RoT) is a trusted source that the system can rely on to provid…" at bounding box center [229, 151] width 421 height 28
click at [242, 164] on p "A root of trust (RoT) is a trusted source that the system can rely on to provid…" at bounding box center [241, 151] width 444 height 34
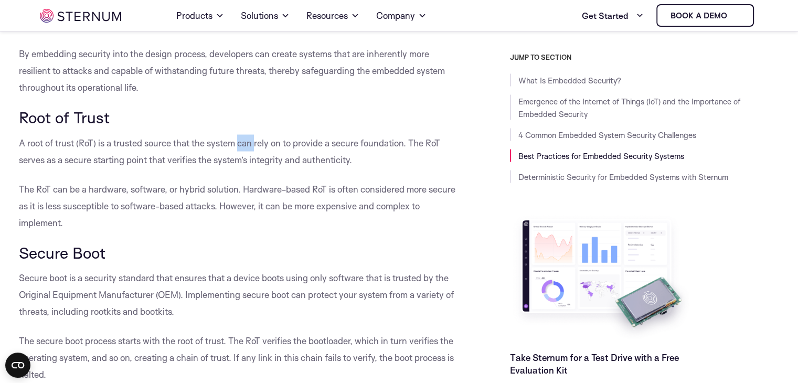
click at [242, 164] on p "A root of trust (RoT) is a trusted source that the system can rely on to provid…" at bounding box center [241, 151] width 444 height 34
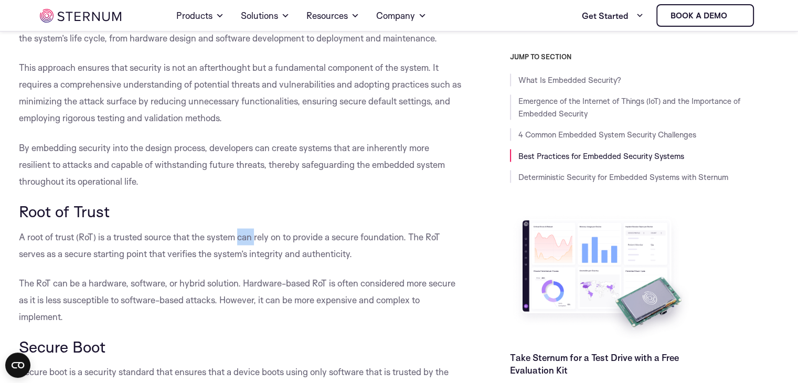
scroll to position [1851, 0]
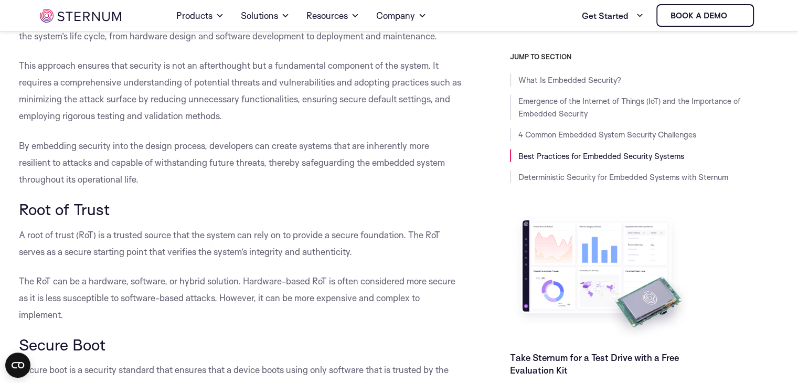
click at [344, 120] on span "This approach ensures that security is not an afterthought but a fundamental co…" at bounding box center [240, 90] width 442 height 61
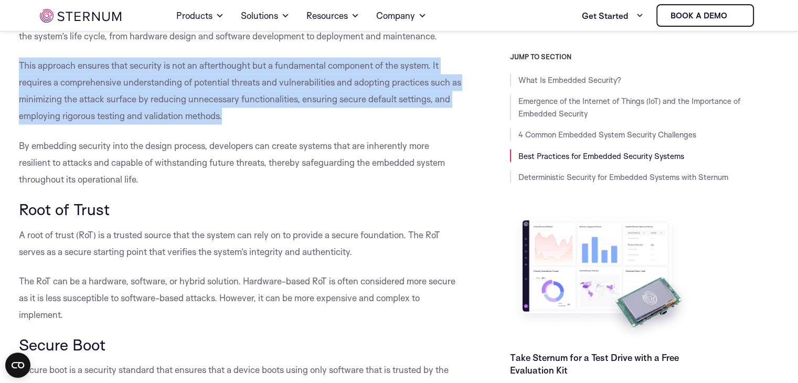
click at [344, 120] on span "This approach ensures that security is not an afterthought but a fundamental co…" at bounding box center [240, 90] width 442 height 61
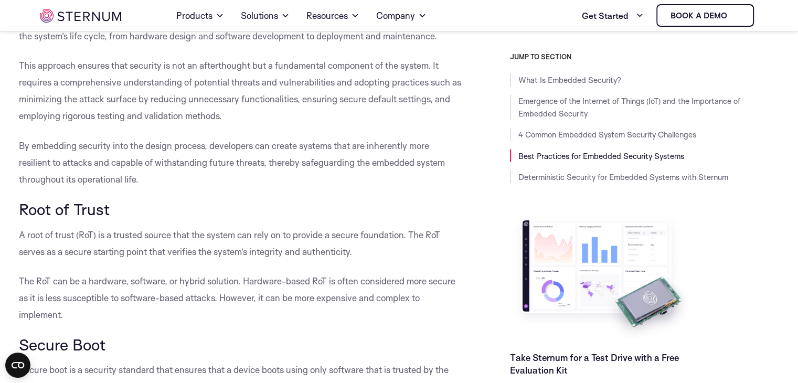
click at [302, 165] on span "By embedding security into the design process, developers can create systems th…" at bounding box center [232, 161] width 426 height 45
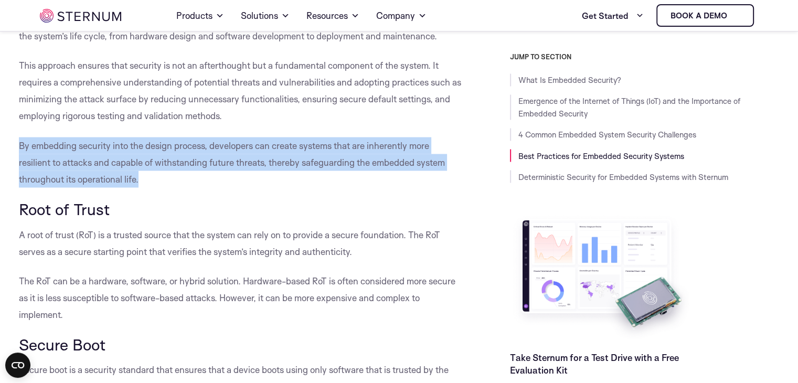
click at [302, 165] on span "By embedding security into the design process, developers can create systems th…" at bounding box center [232, 161] width 426 height 45
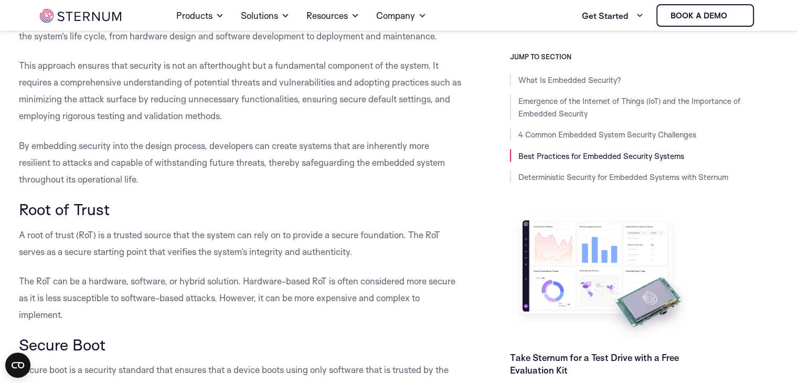
click at [769, 126] on div "What Is Embedded Security? Emergence of the Internet of Things (IoT) and the Im…" at bounding box center [645, 127] width 270 height 109
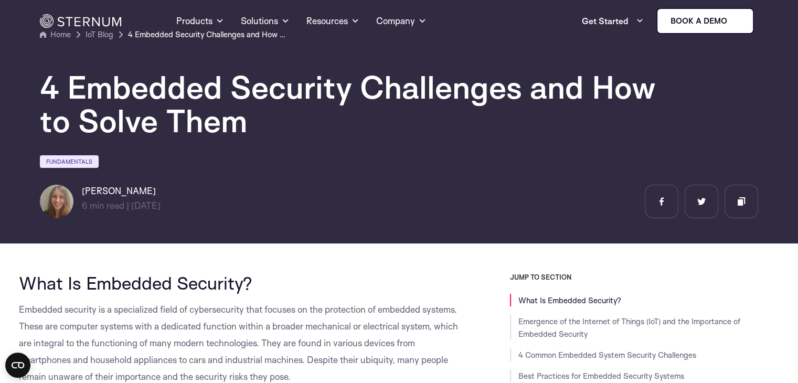
scroll to position [0, 0]
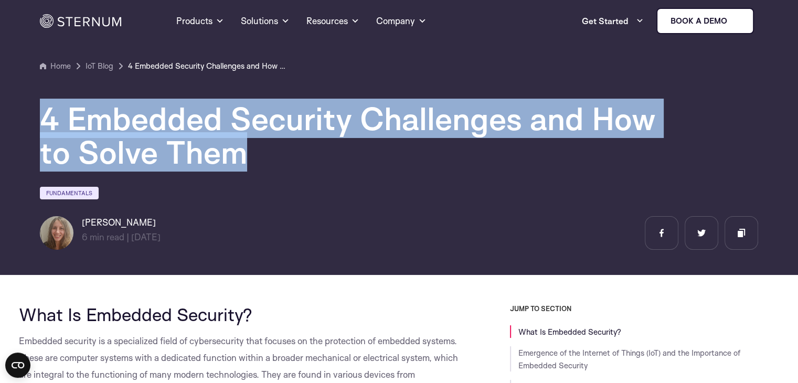
drag, startPoint x: 44, startPoint y: 125, endPoint x: 253, endPoint y: 153, distance: 211.1
click at [253, 153] on h1 "4 Embedded Security Challenges and How to Solve Them" at bounding box center [354, 135] width 629 height 67
copy h1 "4 Embedded Security Challenges and How to Solve Them"
click at [299, 163] on h1 "4 Embedded Security Challenges and How to Solve Them" at bounding box center [354, 135] width 629 height 67
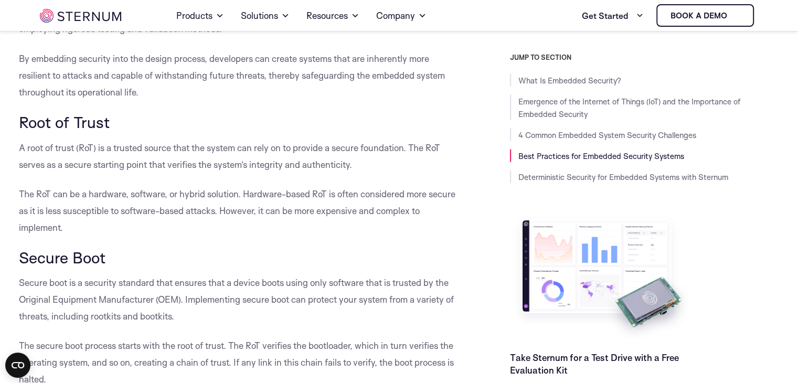
scroll to position [1942, 0]
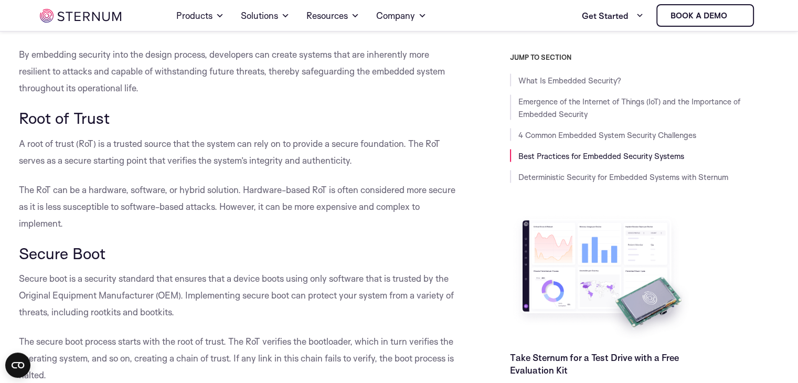
click at [162, 157] on span "A root of trust (RoT) is a trusted source that the system can rely on to provid…" at bounding box center [229, 151] width 421 height 28
click at [304, 160] on span "A root of trust (RoT) is a trusted source that the system can rely on to provid…" at bounding box center [229, 151] width 421 height 28
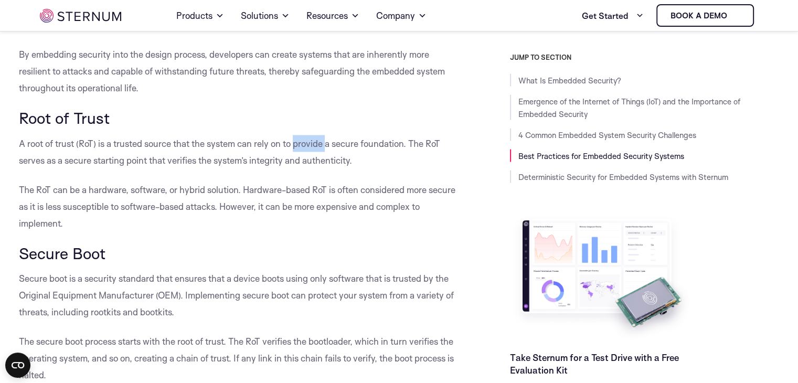
click at [304, 160] on span "A root of trust (RoT) is a trusted source that the system can rely on to provid…" at bounding box center [229, 151] width 421 height 28
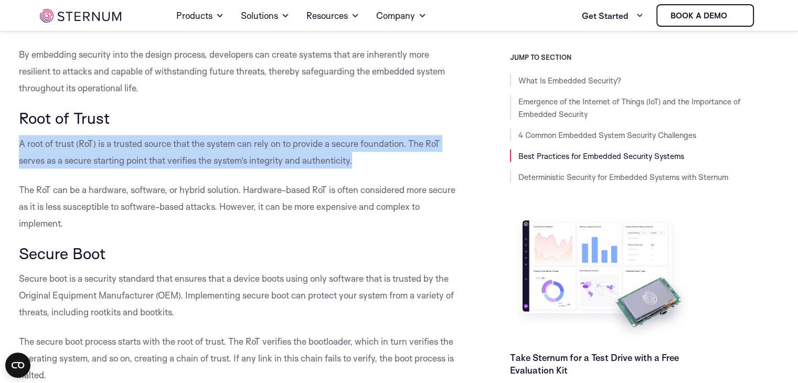
click at [304, 160] on span "A root of trust (RoT) is a trusted source that the system can rely on to provid…" at bounding box center [229, 151] width 421 height 28
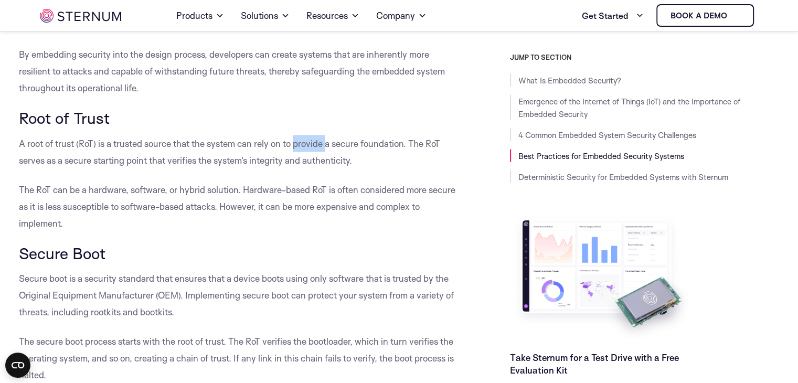
click at [304, 160] on span "A root of trust (RoT) is a trusted source that the system can rely on to provid…" at bounding box center [229, 151] width 421 height 28
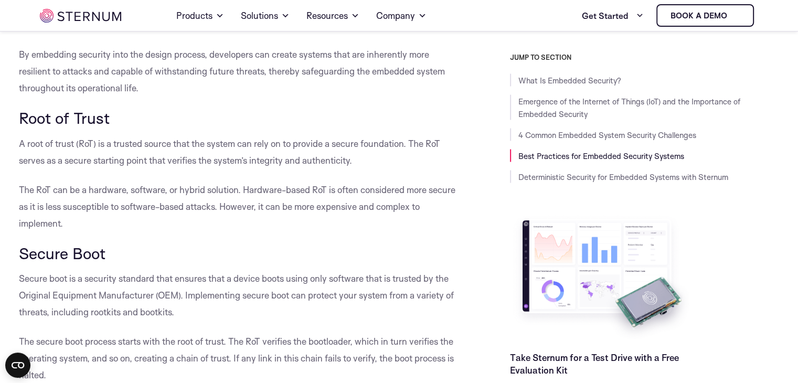
click at [241, 188] on div "What Is Embedded Security? Embedded security is a specialized field of cybersec…" at bounding box center [241, 38] width 444 height 3384
click at [143, 200] on span "The RoT can be a hardware, software, or hybrid solution. Hardware-based RoT is …" at bounding box center [237, 206] width 436 height 45
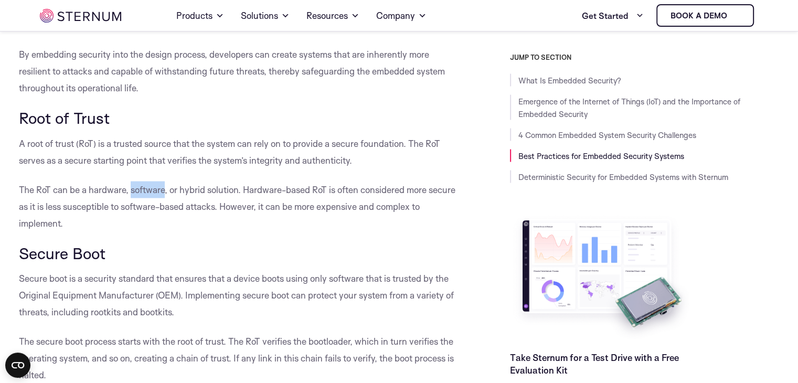
click at [143, 200] on span "The RoT can be a hardware, software, or hybrid solution. Hardware-based RoT is …" at bounding box center [237, 206] width 436 height 45
click at [306, 86] on span "By embedding security into the design process, developers can create systems th…" at bounding box center [232, 70] width 426 height 45
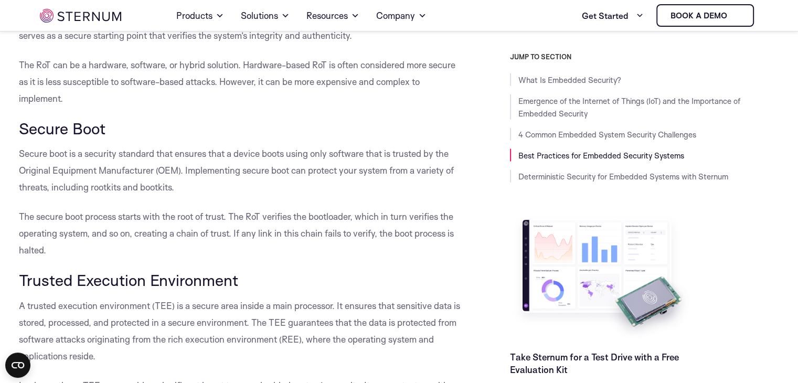
scroll to position [2067, 0]
click at [146, 81] on span "The RoT can be a hardware, software, or hybrid solution. Hardware-based RoT is …" at bounding box center [237, 81] width 436 height 45
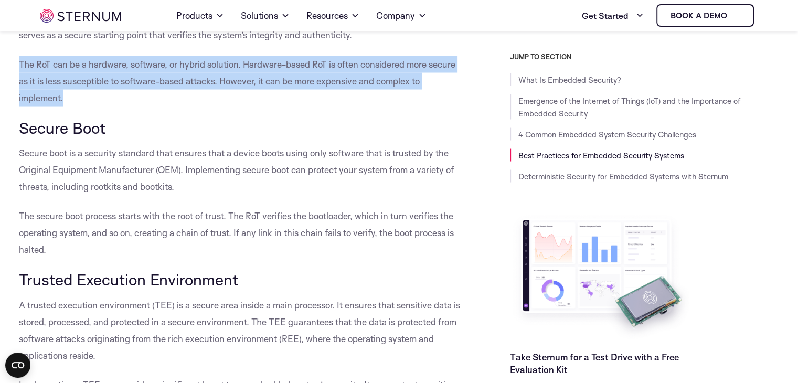
click at [146, 81] on span "The RoT can be a hardware, software, or hybrid solution. Hardware-based RoT is …" at bounding box center [237, 81] width 436 height 45
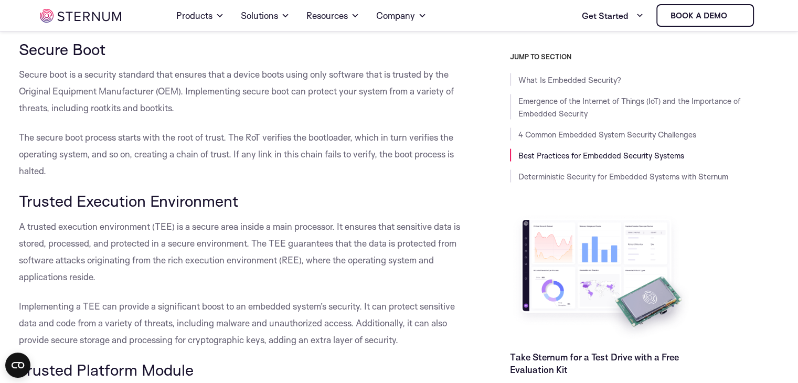
scroll to position [2146, 0]
click at [317, 95] on span "Secure boot is a security standard that ensures that a device boots using only …" at bounding box center [236, 91] width 435 height 45
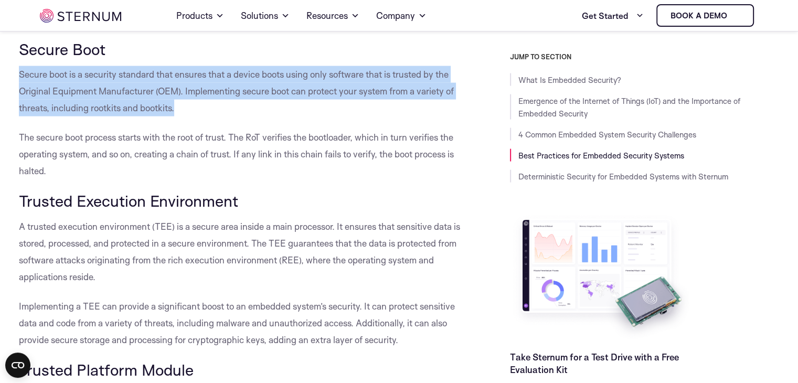
click at [317, 95] on span "Secure boot is a security standard that ensures that a device boots using only …" at bounding box center [236, 91] width 435 height 45
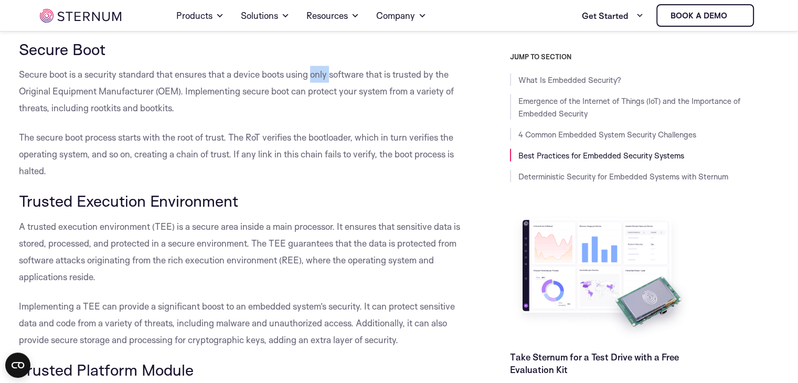
click at [317, 95] on span "Secure boot is a security standard that ensures that a device boots using only …" at bounding box center [236, 91] width 435 height 45
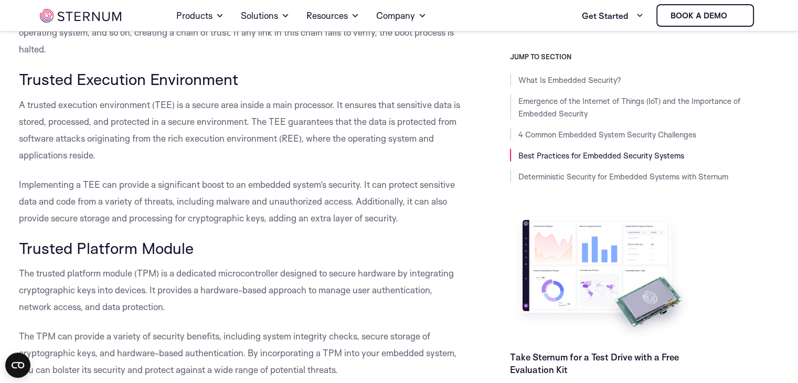
scroll to position [2268, 0]
click at [276, 123] on span "A trusted execution environment (TEE) is a secure area inside a main processor.…" at bounding box center [239, 129] width 441 height 61
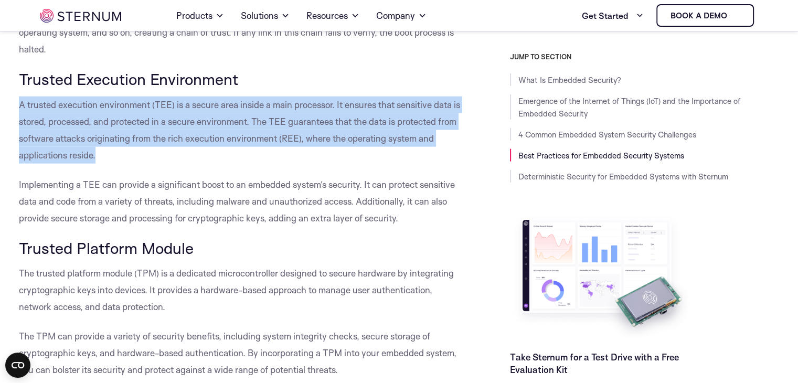
click at [276, 123] on span "A trusted execution environment (TEE) is a secure area inside a main processor.…" at bounding box center [239, 129] width 441 height 61
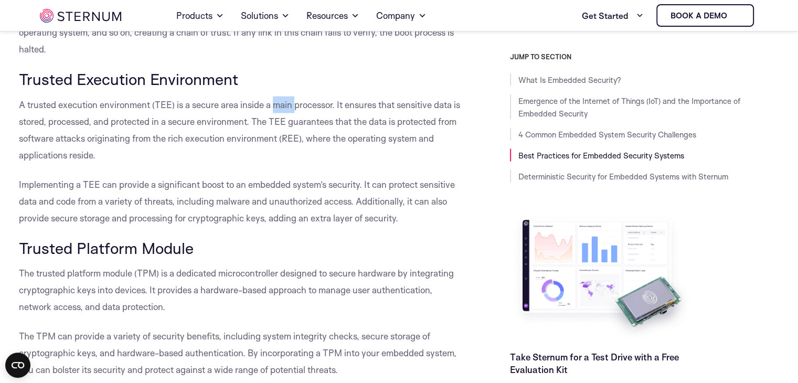
click at [276, 123] on span "A trusted execution environment (TEE) is a secure area inside a main processor.…" at bounding box center [239, 129] width 441 height 61
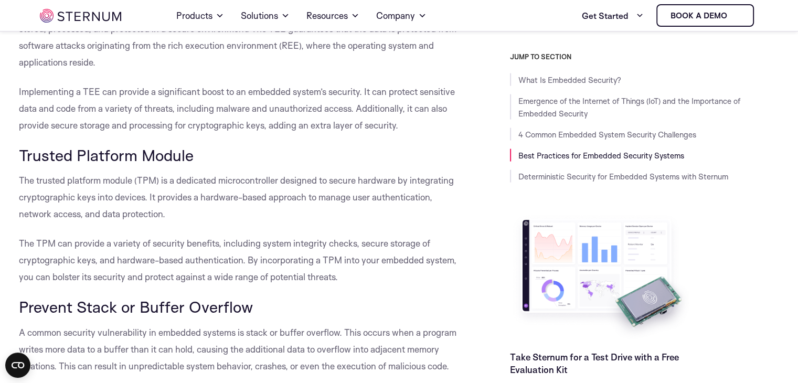
scroll to position [2366, 0]
